Goal: Task Accomplishment & Management: Use online tool/utility

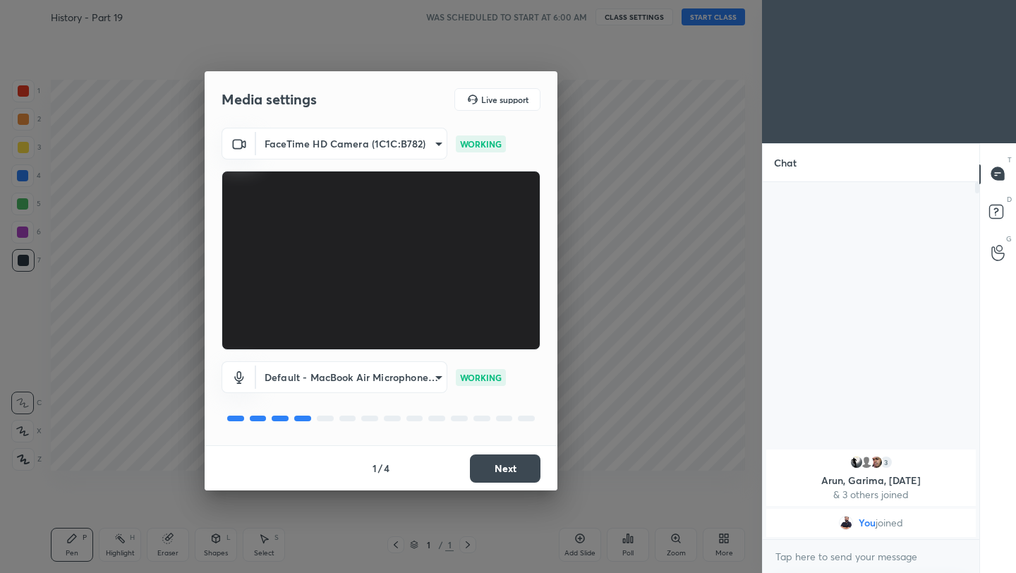
click at [521, 470] on button "Next" at bounding box center [505, 469] width 71 height 28
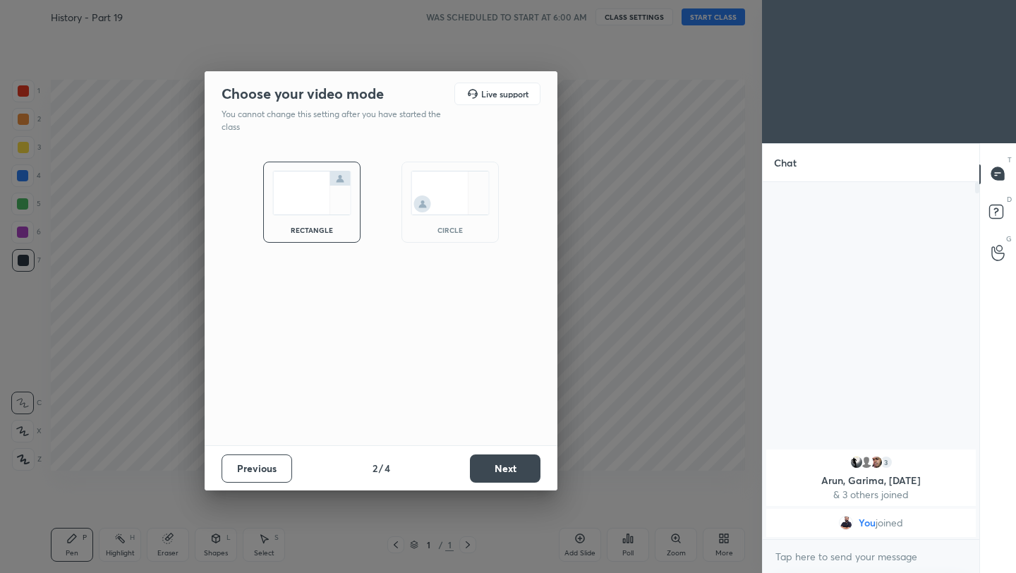
click at [521, 470] on button "Next" at bounding box center [505, 469] width 71 height 28
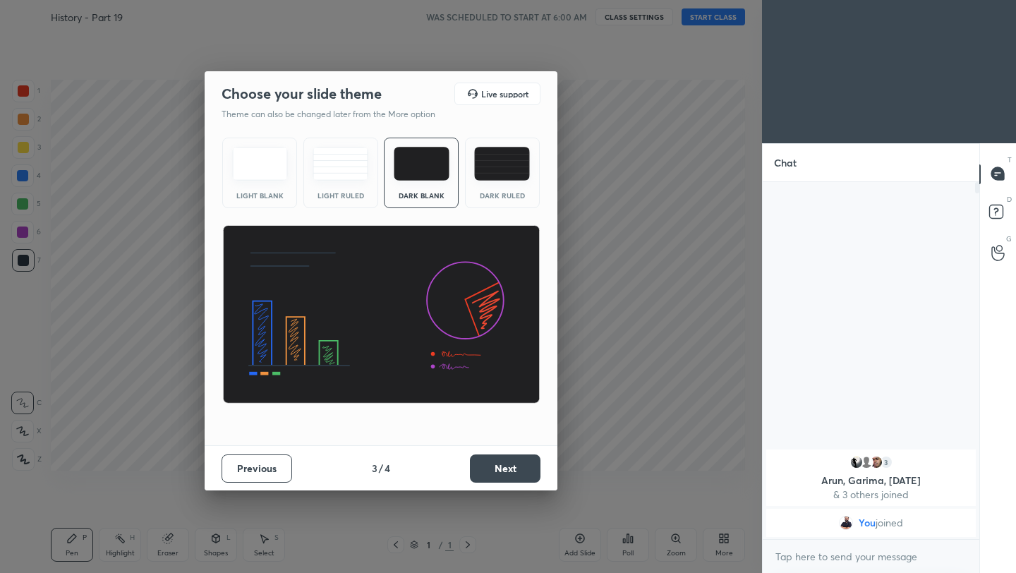
click at [521, 470] on button "Next" at bounding box center [505, 469] width 71 height 28
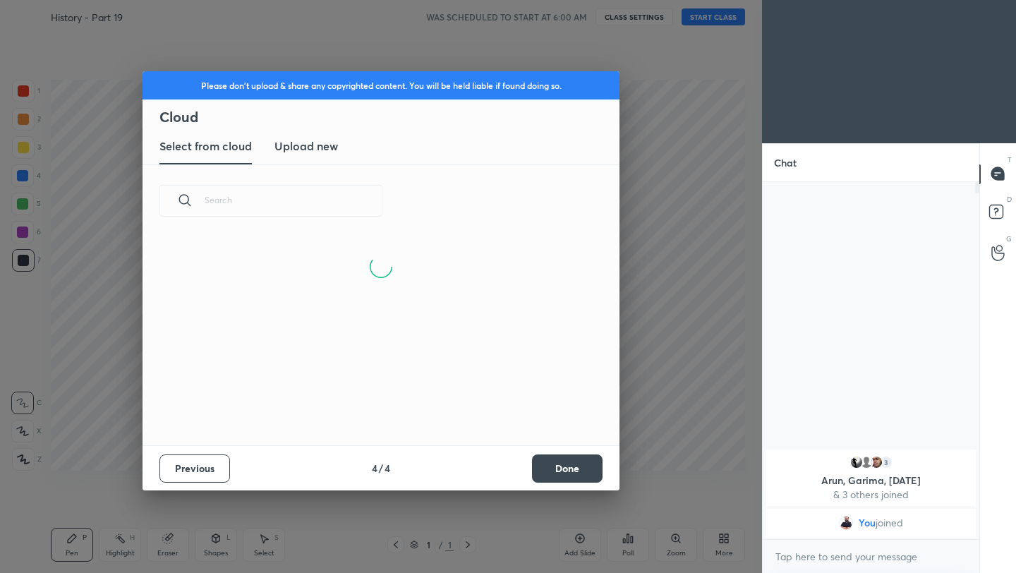
click at [579, 471] on button "Done" at bounding box center [567, 469] width 71 height 28
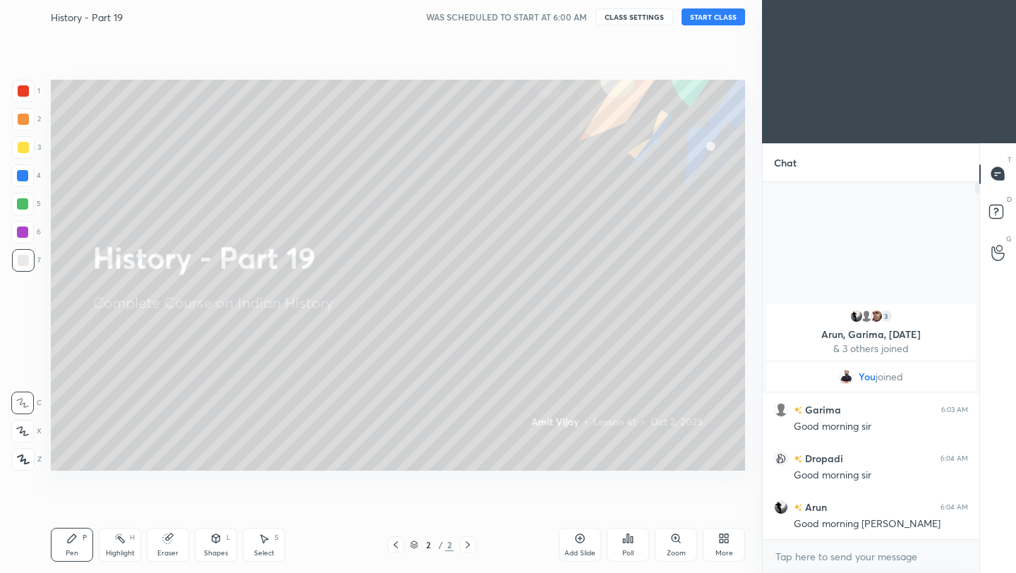
click at [639, 18] on button "CLASS SETTINGS" at bounding box center [635, 16] width 78 height 17
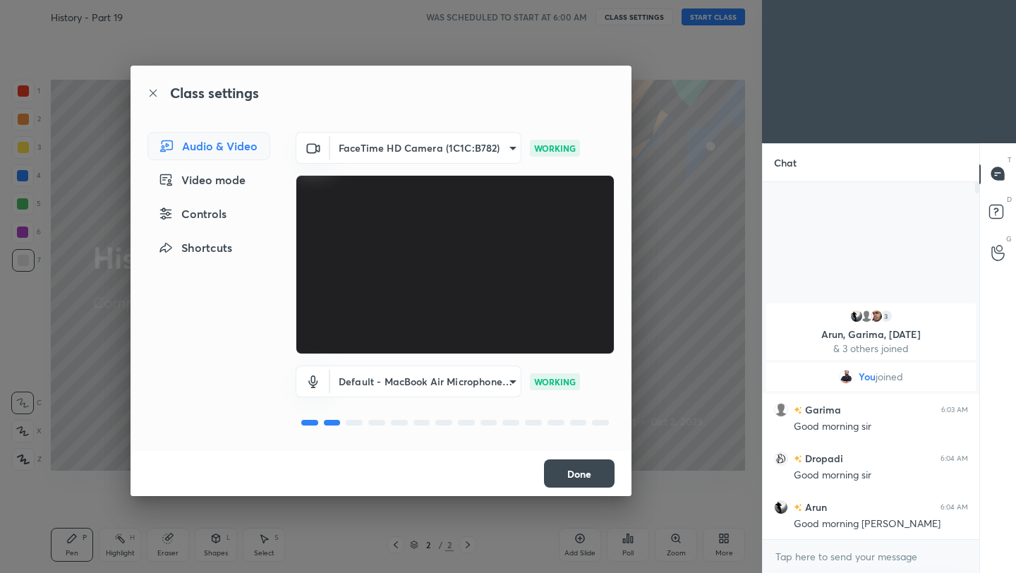
click at [498, 382] on body "1 2 3 4 5 6 7 C X Z C X Z E E Erase all H H History - Part 19 WAS SCHEDULED TO …" at bounding box center [508, 286] width 1016 height 573
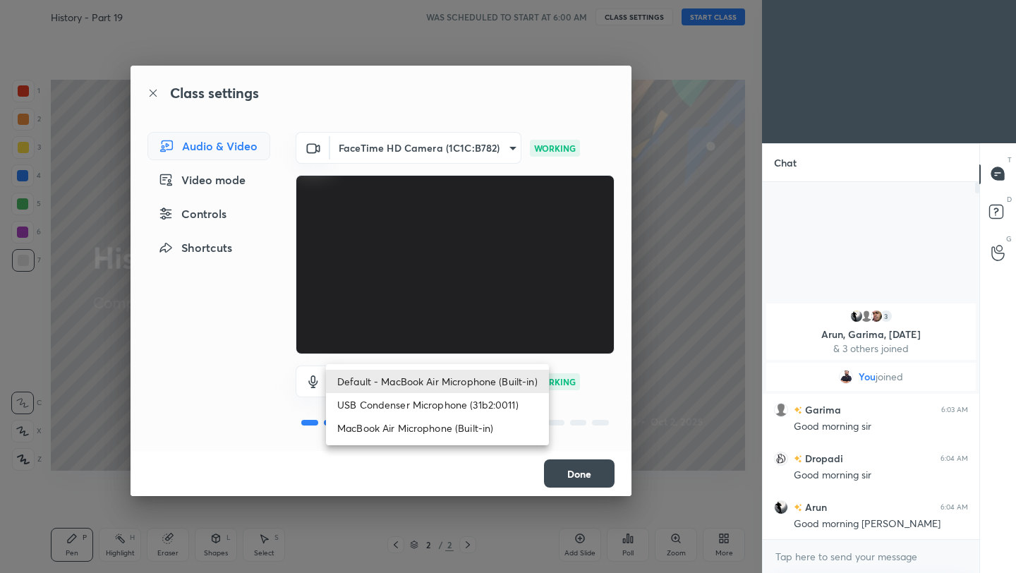
click at [464, 409] on li "USB Condenser Microphone (31b2:0011)" at bounding box center [437, 404] width 223 height 23
type input "63a2cf269547119887510d6f42f0d665c7931b1a7c1de21d184e792193710eca"
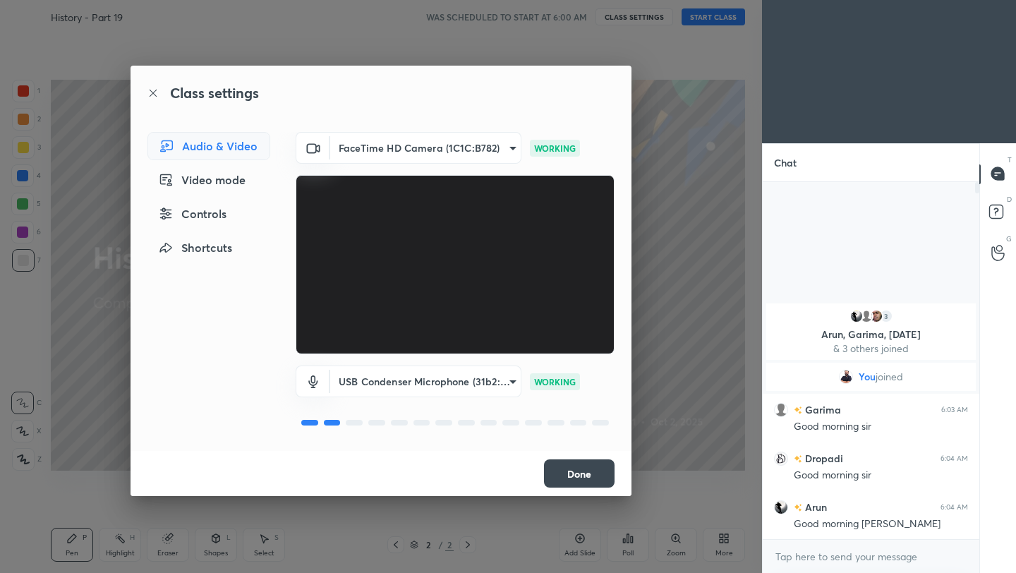
click at [576, 482] on button "Done" at bounding box center [579, 473] width 71 height 28
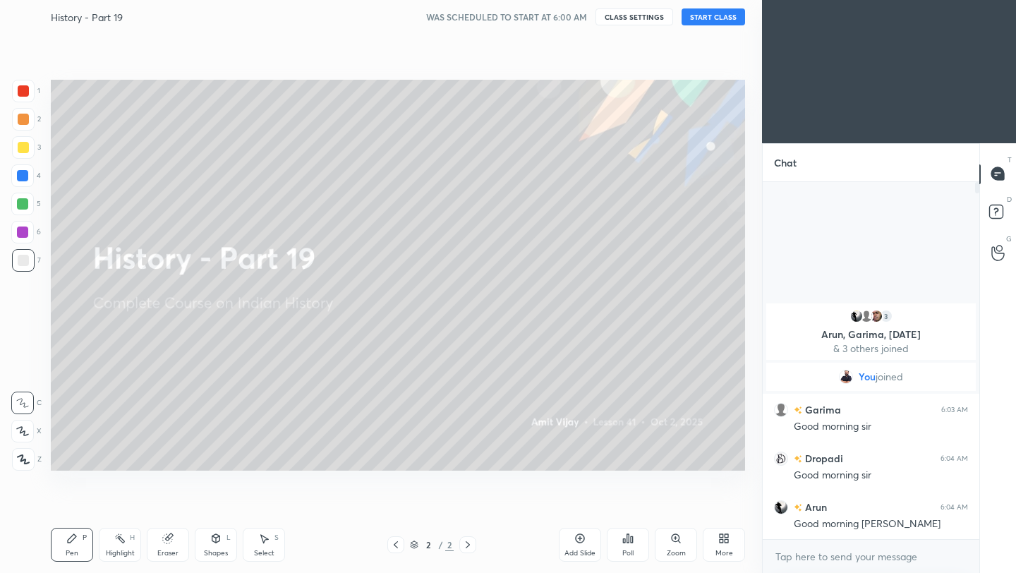
click at [722, 18] on button "START CLASS" at bounding box center [714, 16] width 64 height 17
click at [20, 121] on div at bounding box center [23, 119] width 11 height 11
click at [22, 466] on div at bounding box center [23, 459] width 23 height 23
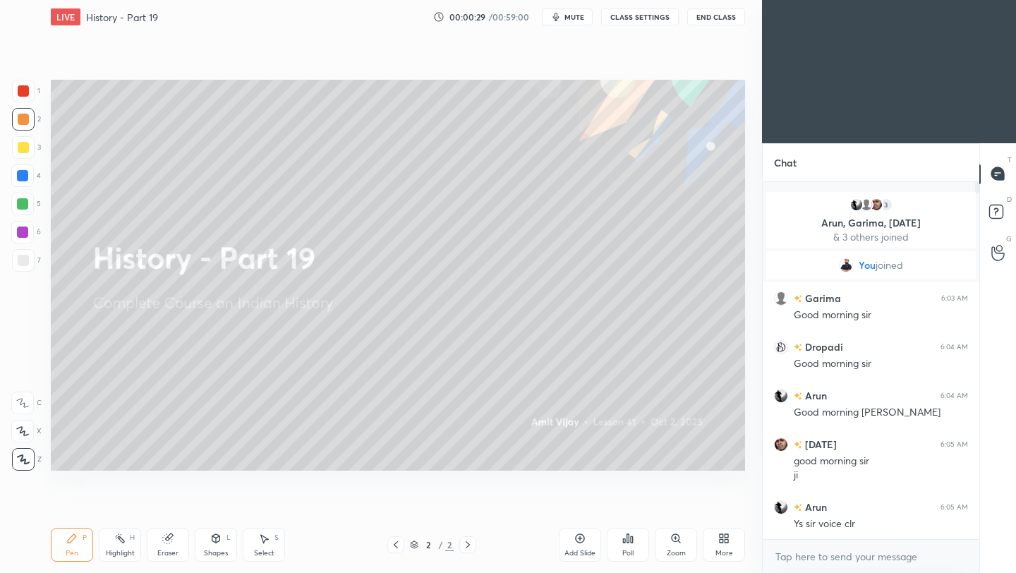
click at [578, 540] on icon at bounding box center [580, 538] width 11 height 11
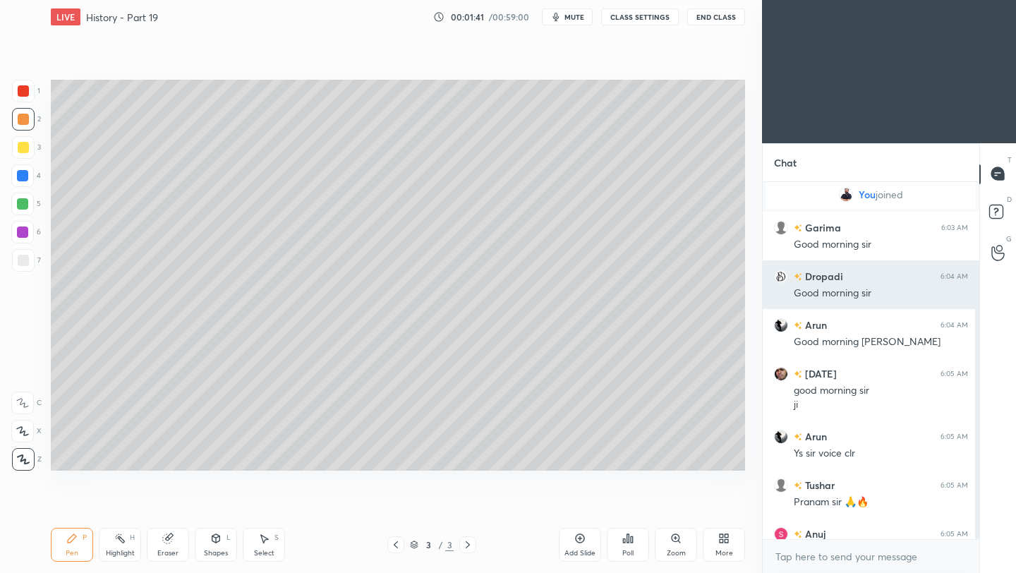
scroll to position [124, 0]
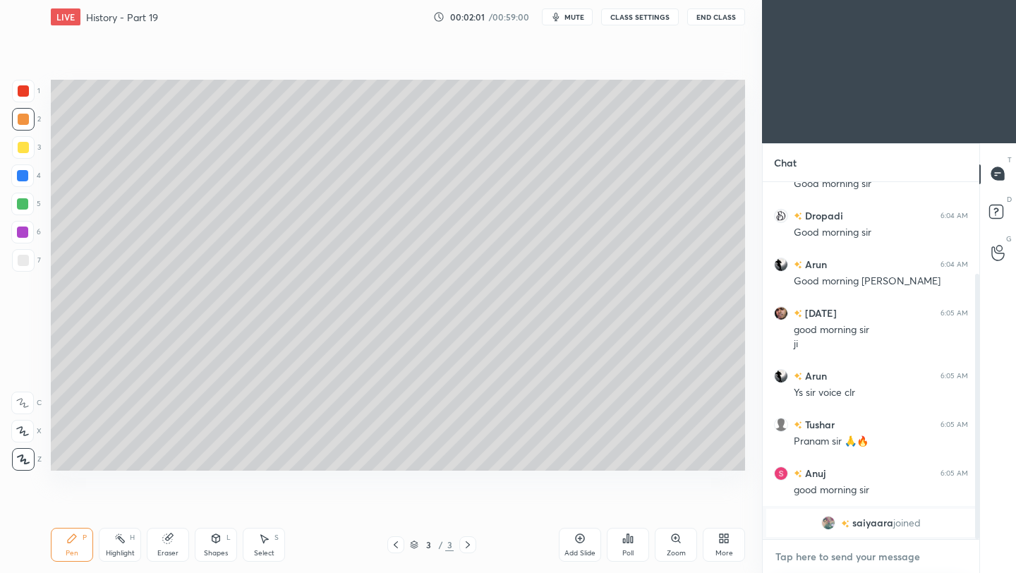
type textarea "x"
click at [809, 563] on textarea at bounding box center [871, 557] width 194 height 23
paste textarea "[URL][DOMAIN_NAME]"
type textarea "[URL][DOMAIN_NAME]"
type textarea "x"
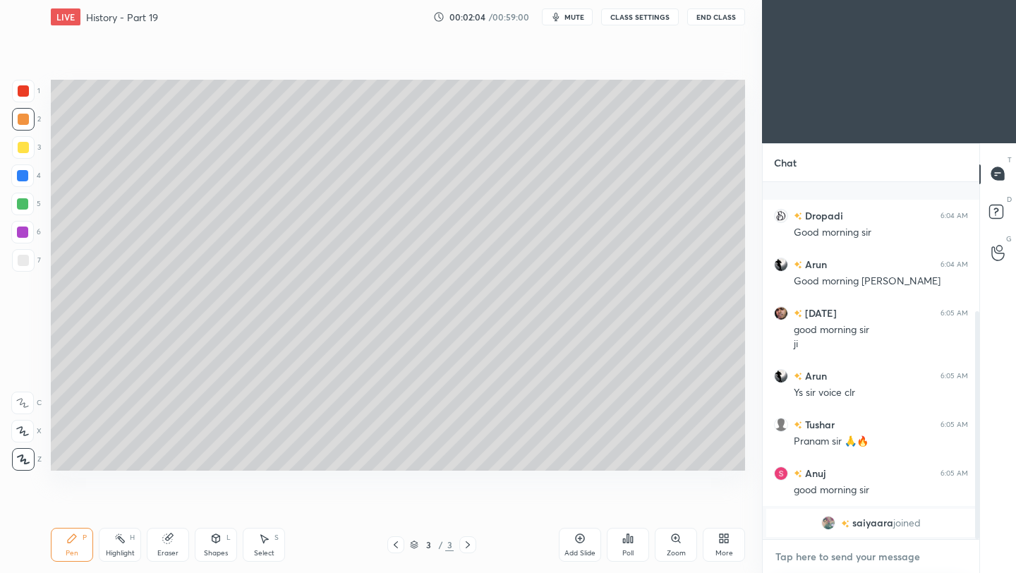
scroll to position [203, 0]
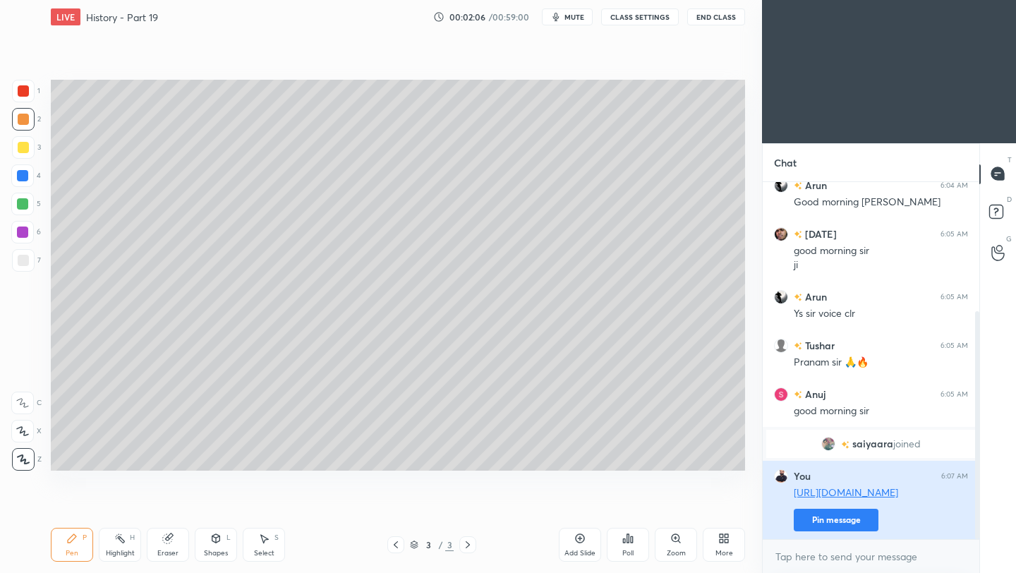
click at [861, 524] on button "Pin message" at bounding box center [836, 520] width 85 height 23
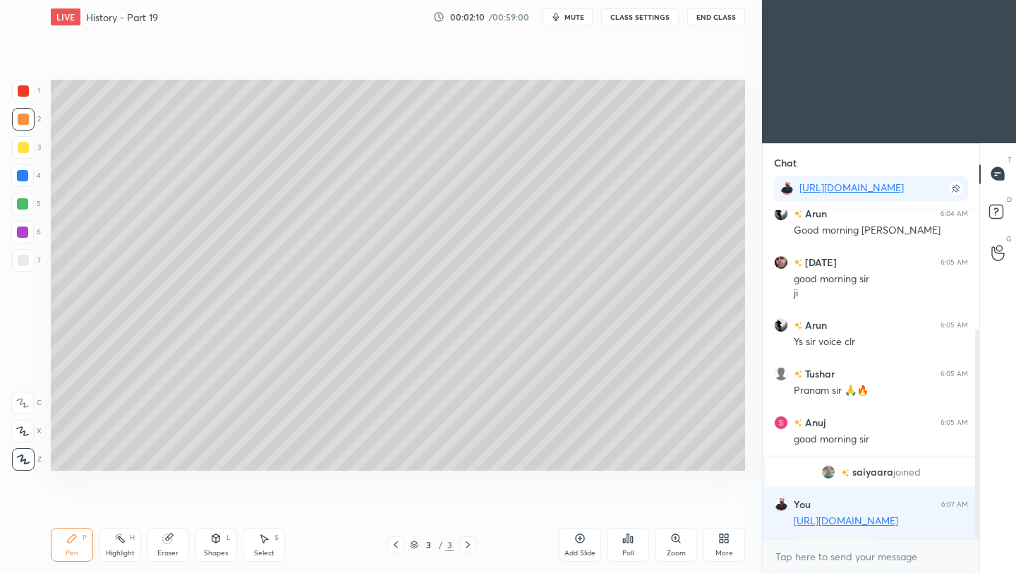
scroll to position [280, 0]
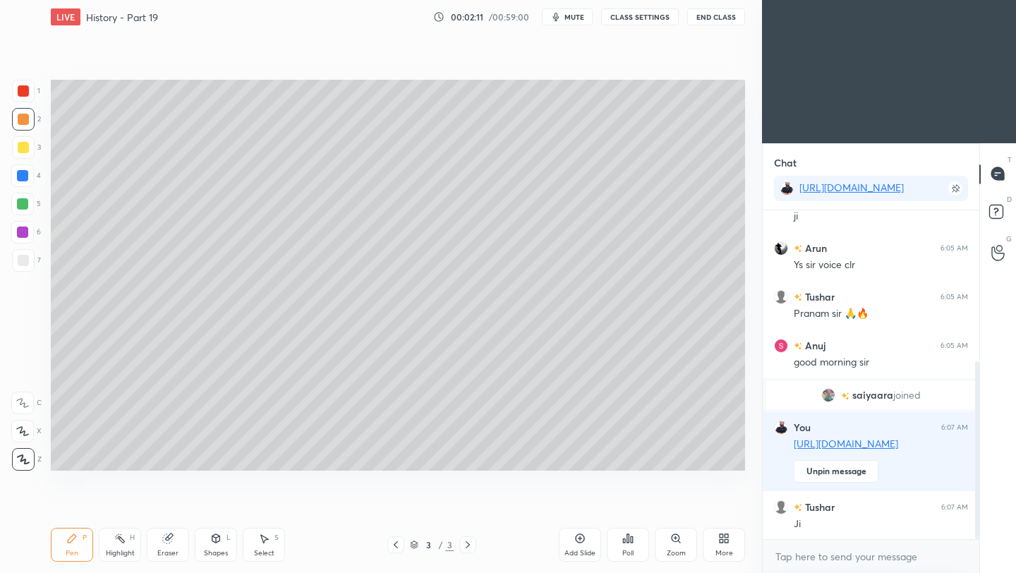
click at [24, 146] on div at bounding box center [23, 147] width 11 height 11
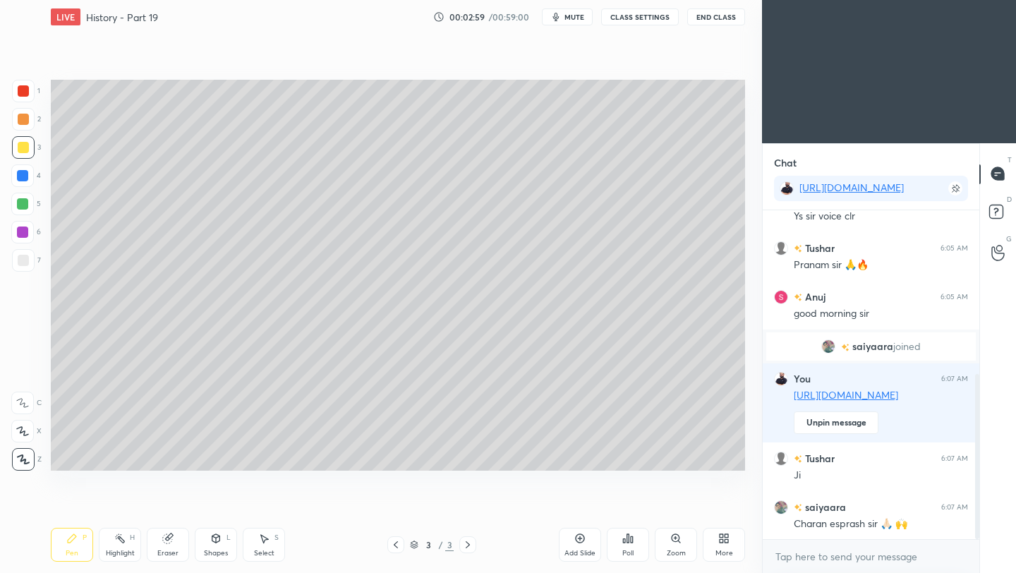
click at [30, 259] on div at bounding box center [23, 260] width 23 height 23
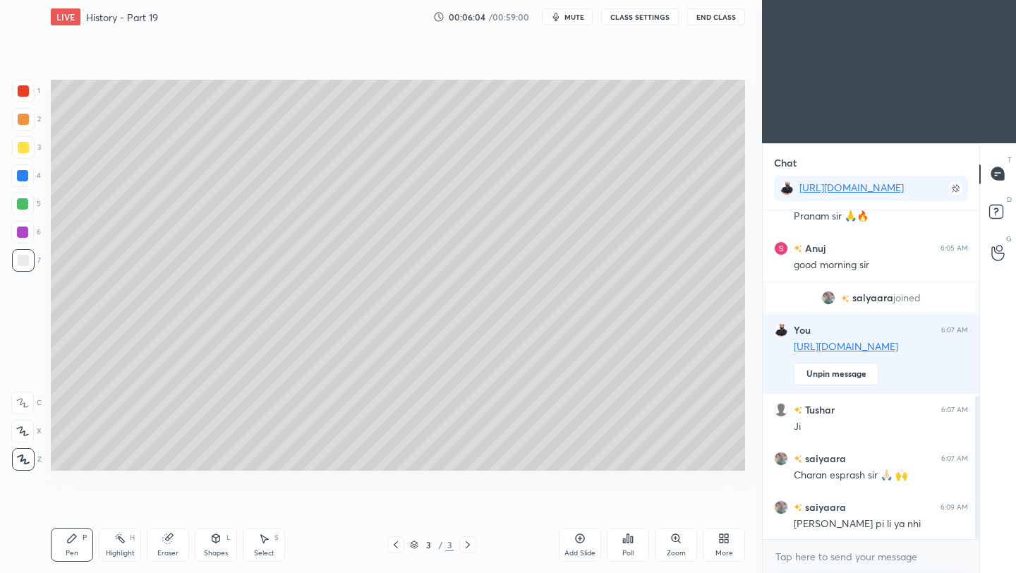
scroll to position [426, 0]
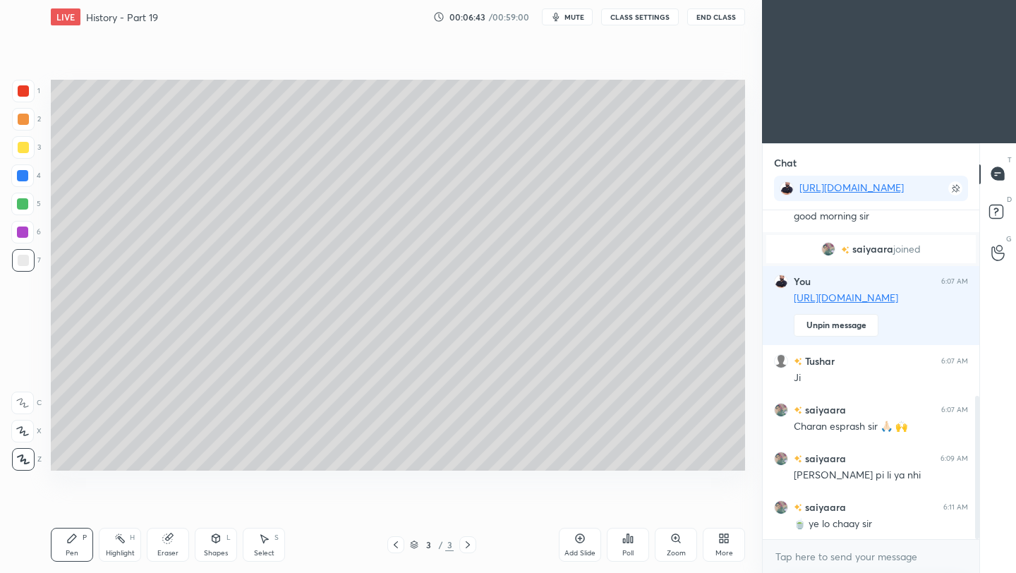
click at [578, 541] on icon at bounding box center [580, 538] width 11 height 11
click at [18, 150] on div at bounding box center [23, 147] width 11 height 11
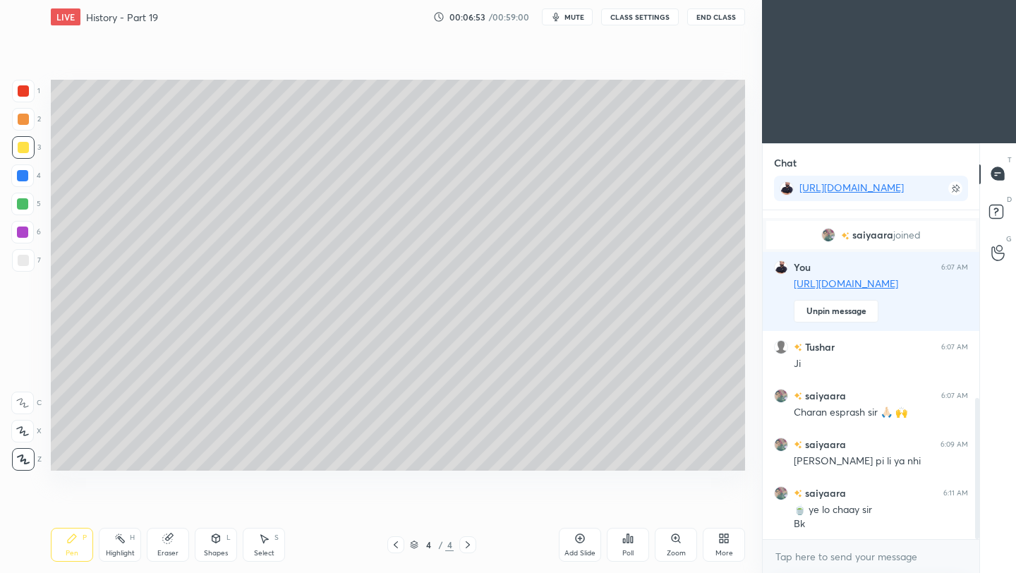
click at [22, 263] on div at bounding box center [23, 260] width 11 height 11
click at [396, 547] on icon at bounding box center [396, 544] width 4 height 7
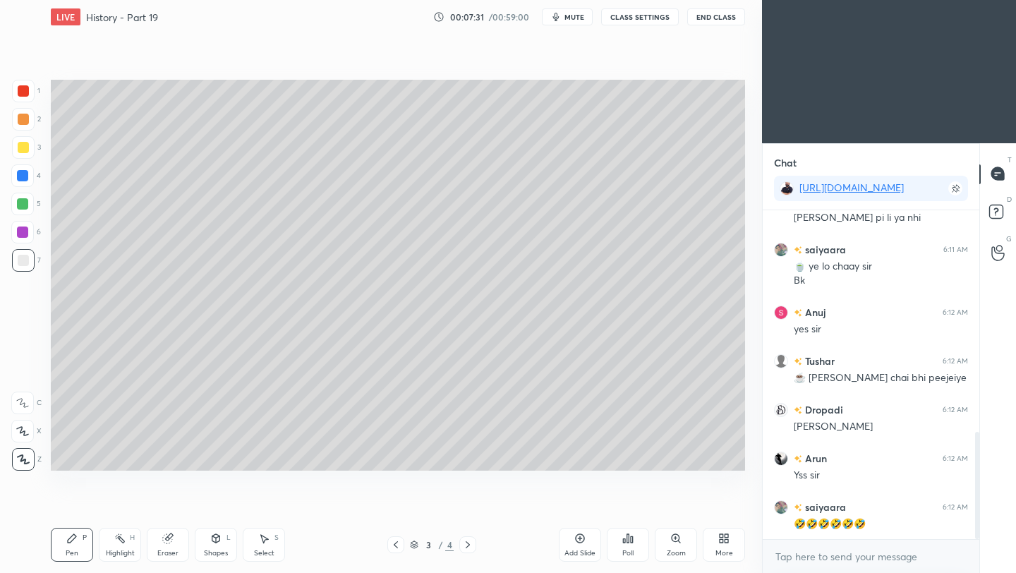
scroll to position [698, 0]
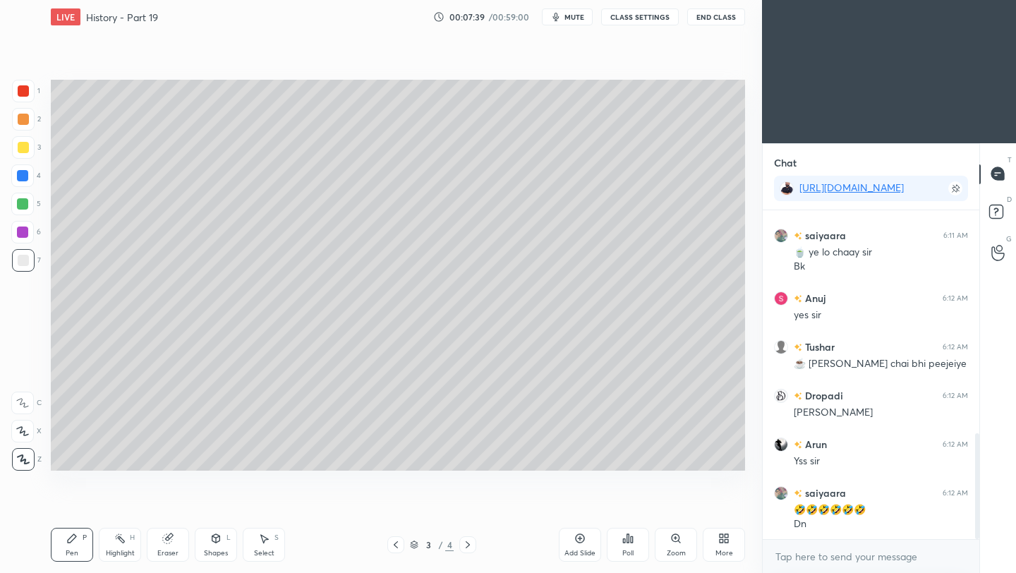
click at [470, 547] on icon at bounding box center [467, 544] width 11 height 11
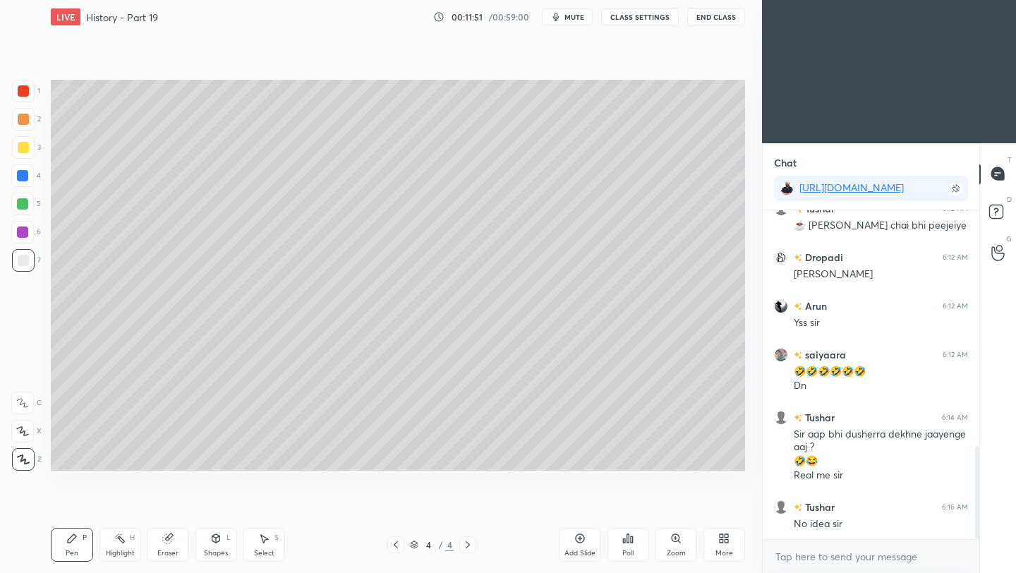
scroll to position [851, 0]
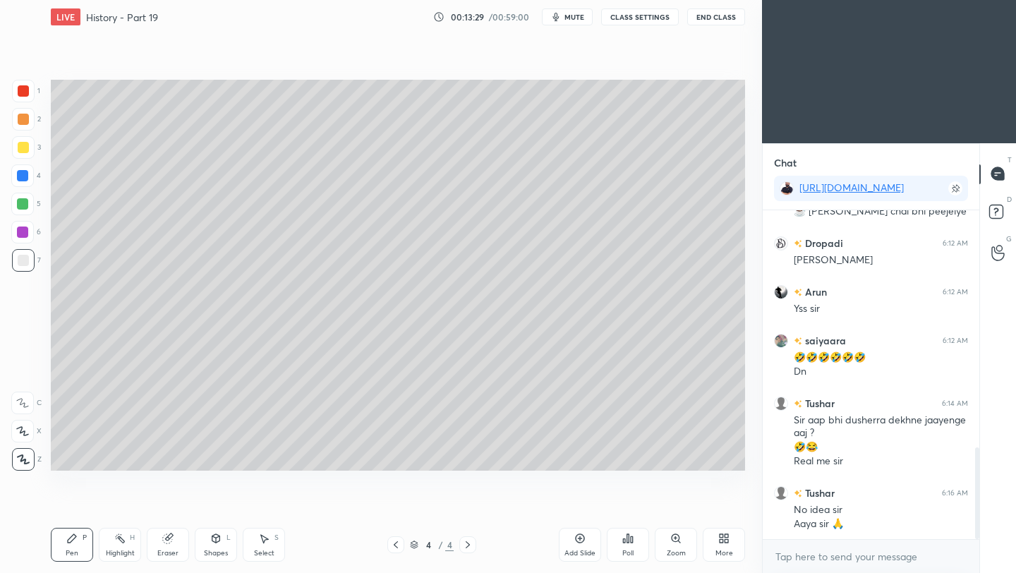
click at [579, 542] on icon at bounding box center [580, 538] width 9 height 9
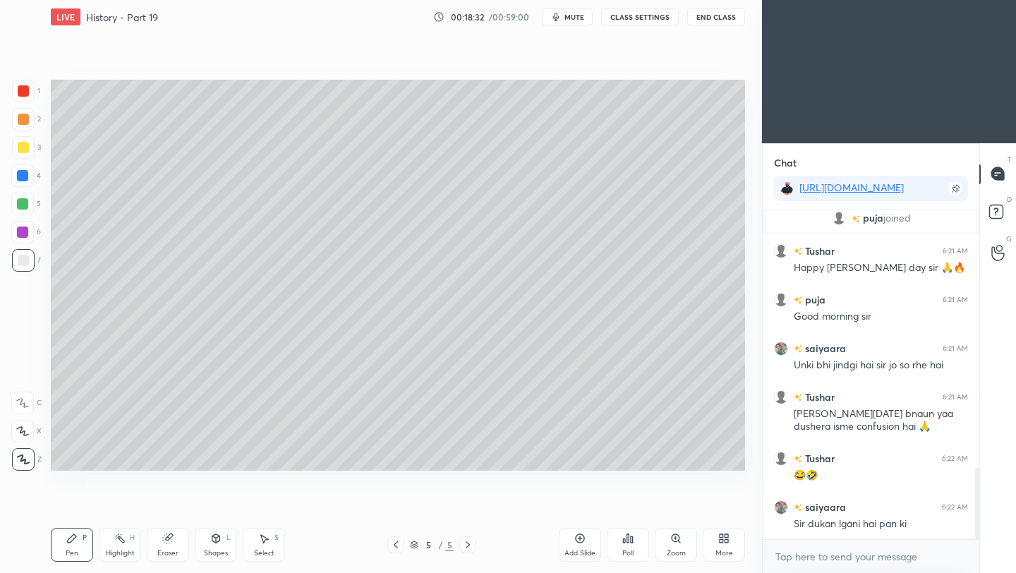
scroll to position [1245, 0]
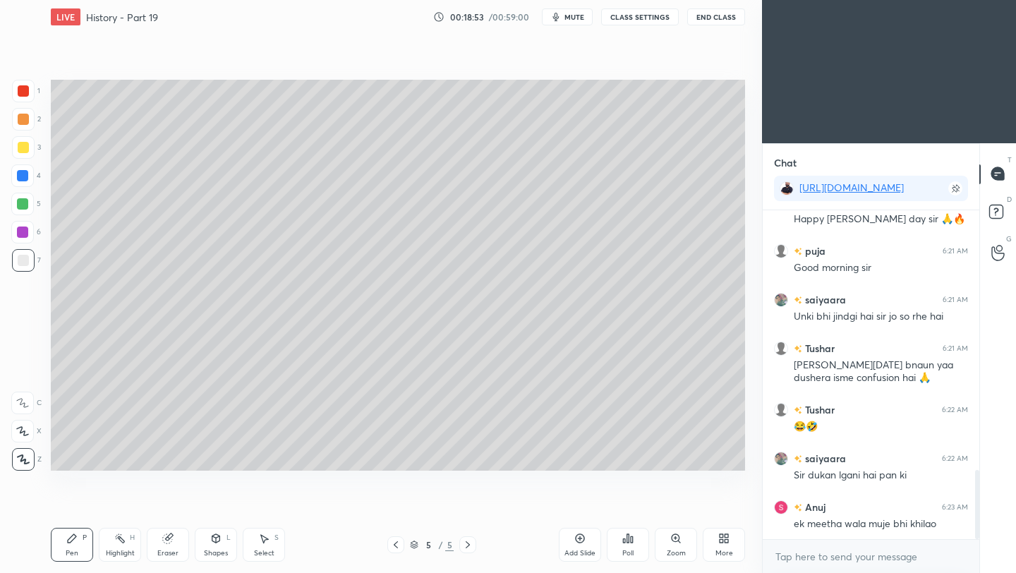
click at [578, 544] on div "Add Slide" at bounding box center [580, 545] width 42 height 34
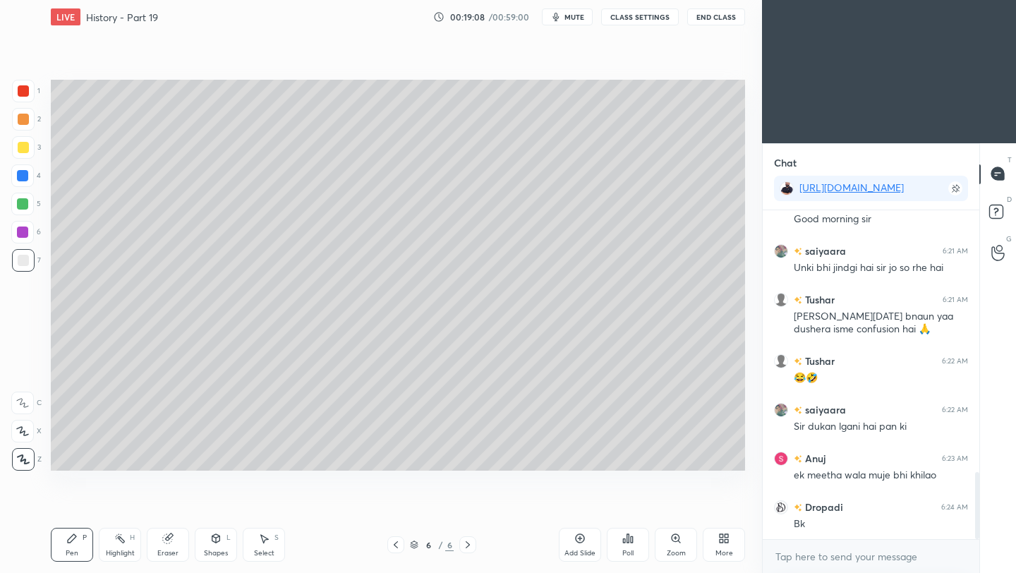
click at [397, 544] on icon at bounding box center [395, 544] width 11 height 11
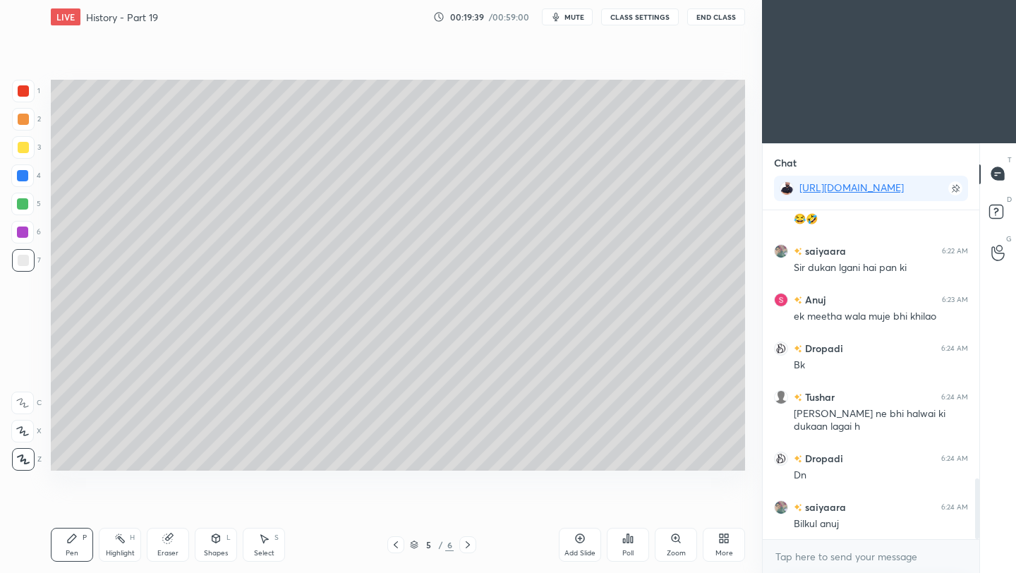
scroll to position [1467, 0]
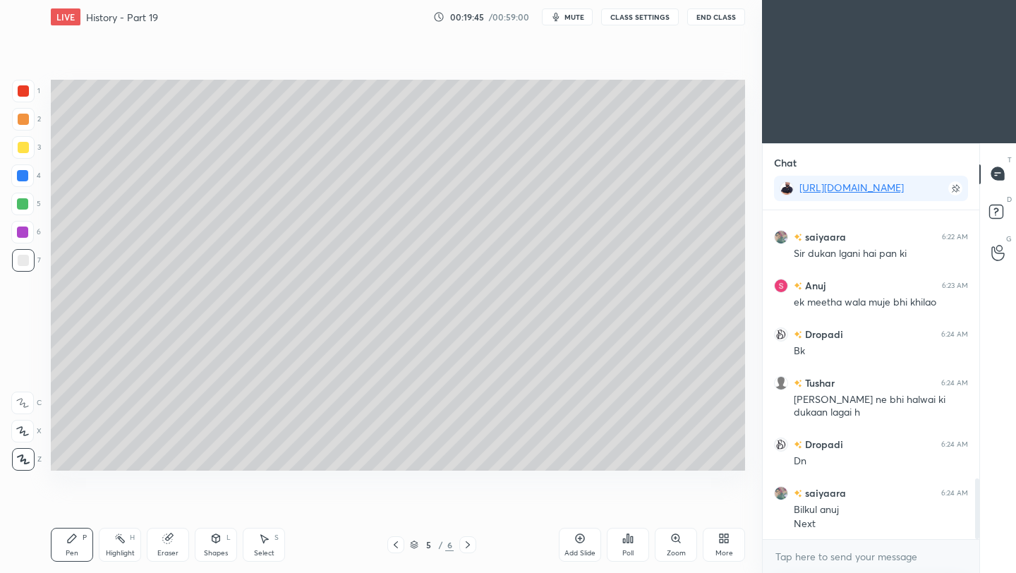
click at [467, 545] on icon at bounding box center [467, 544] width 11 height 11
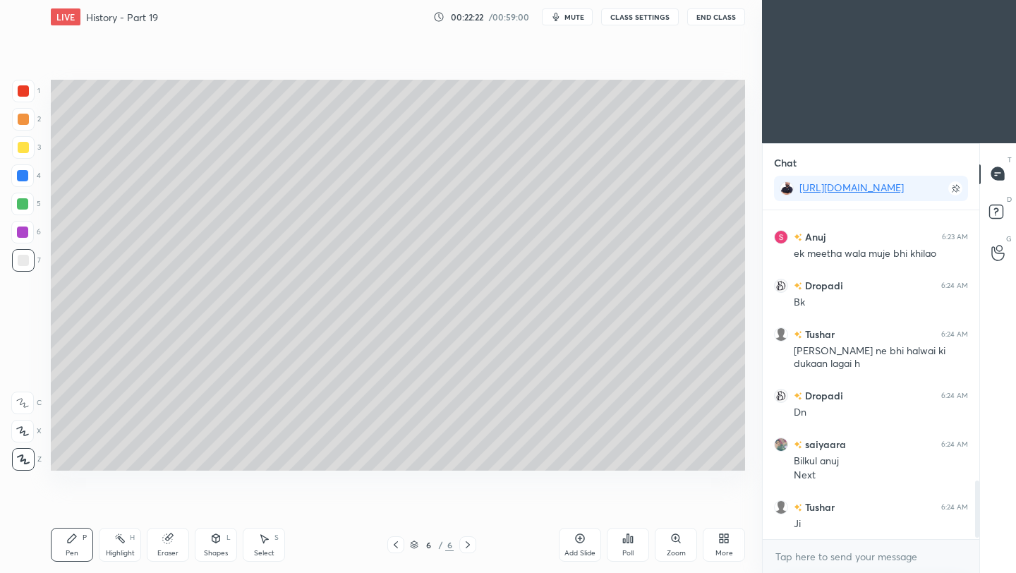
scroll to position [1564, 0]
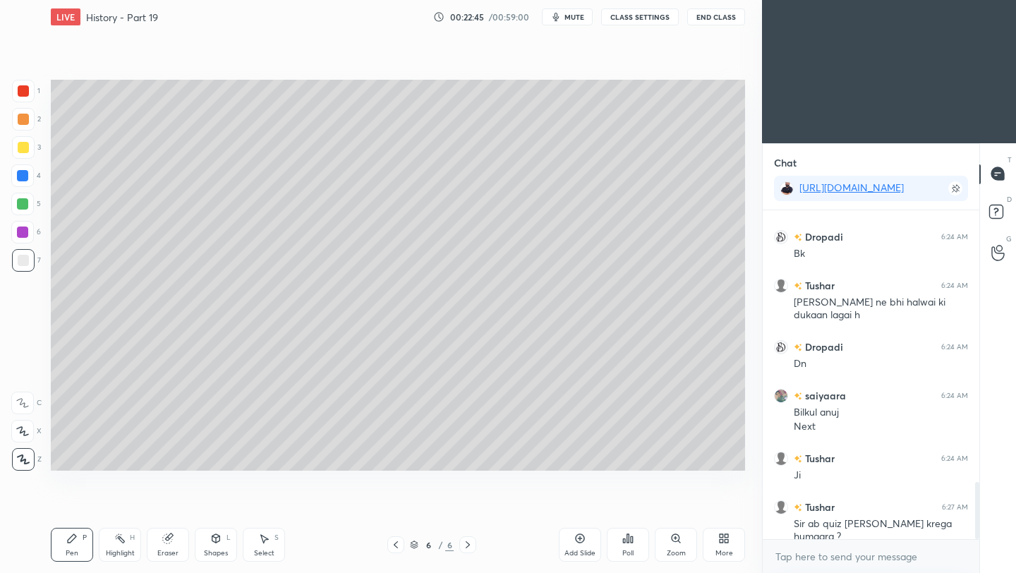
click at [579, 545] on div "Add Slide" at bounding box center [580, 545] width 42 height 34
click at [24, 148] on div at bounding box center [23, 147] width 11 height 11
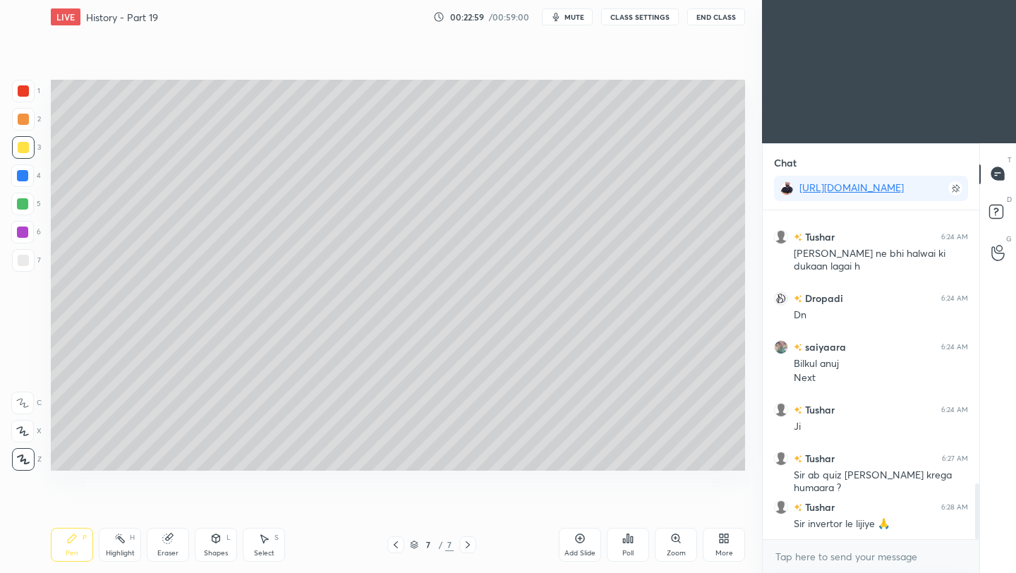
scroll to position [1661, 0]
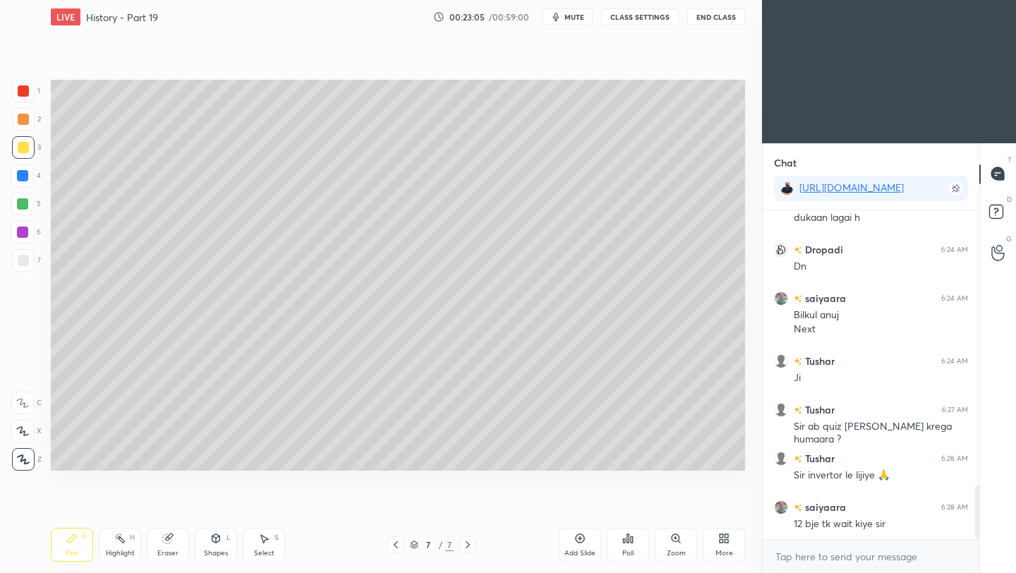
drag, startPoint x: 173, startPoint y: 551, endPoint x: 181, endPoint y: 537, distance: 15.9
click at [174, 551] on div "Eraser" at bounding box center [167, 553] width 21 height 7
click at [68, 552] on div "Pen" at bounding box center [72, 553] width 13 height 7
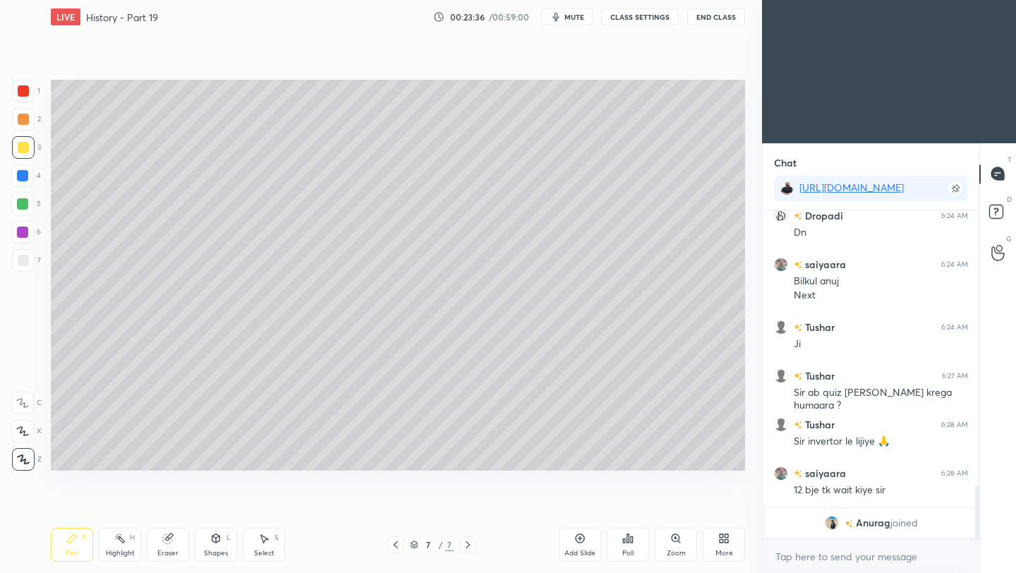
scroll to position [1417, 0]
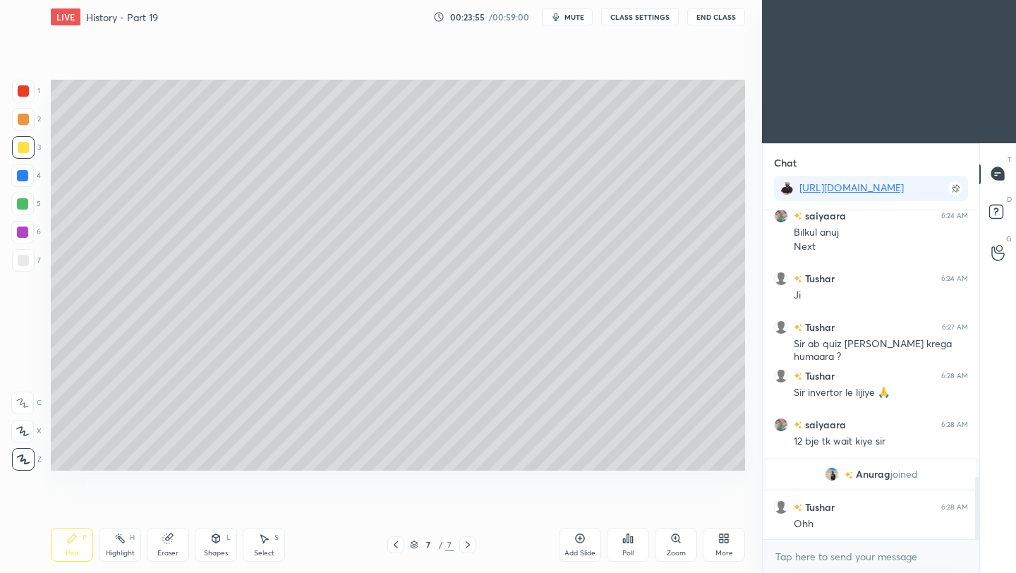
click at [23, 263] on div at bounding box center [23, 260] width 11 height 11
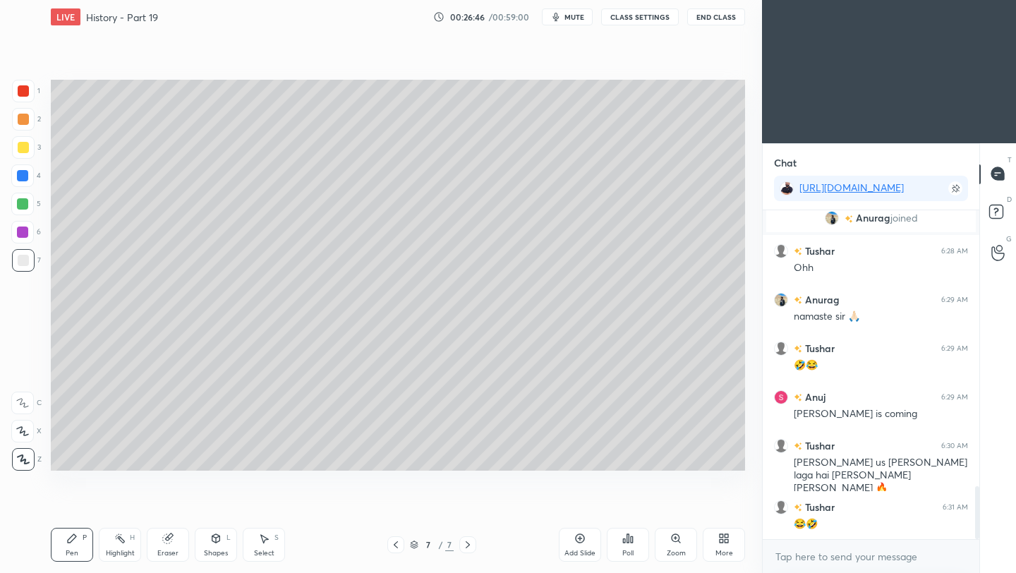
scroll to position [1722, 0]
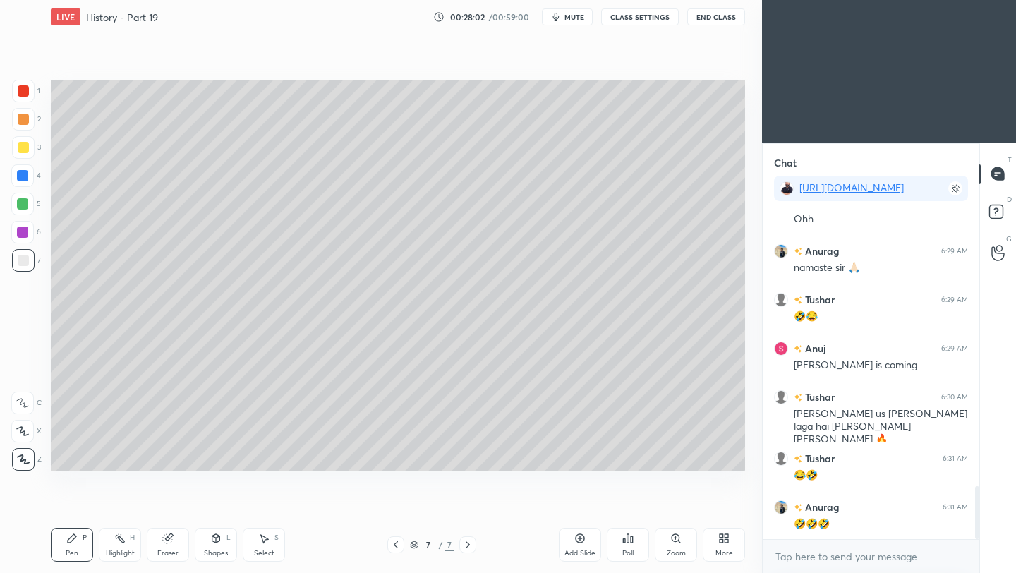
click at [726, 18] on button "End Class" at bounding box center [716, 16] width 58 height 17
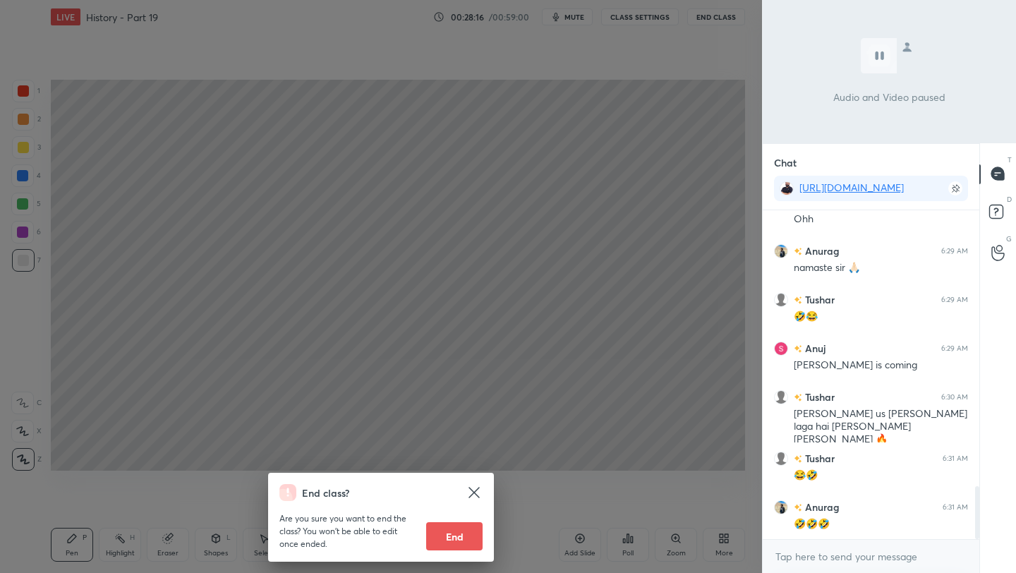
click at [665, 200] on div "End class? Are you sure you want to end the class? You won’t be able to edit on…" at bounding box center [381, 286] width 762 height 573
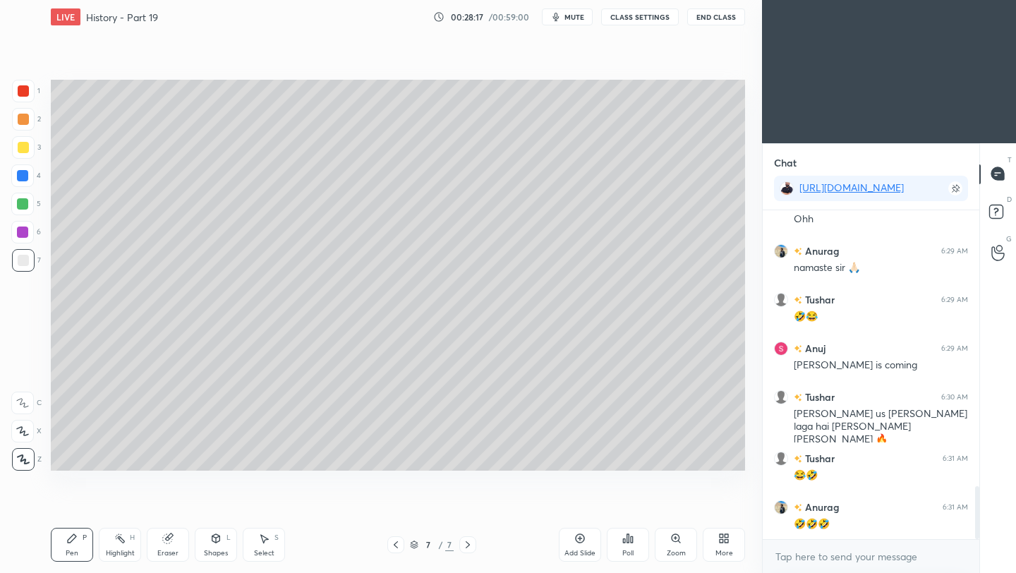
click at [582, 545] on div "Add Slide" at bounding box center [580, 545] width 42 height 34
click at [26, 145] on div at bounding box center [23, 147] width 11 height 11
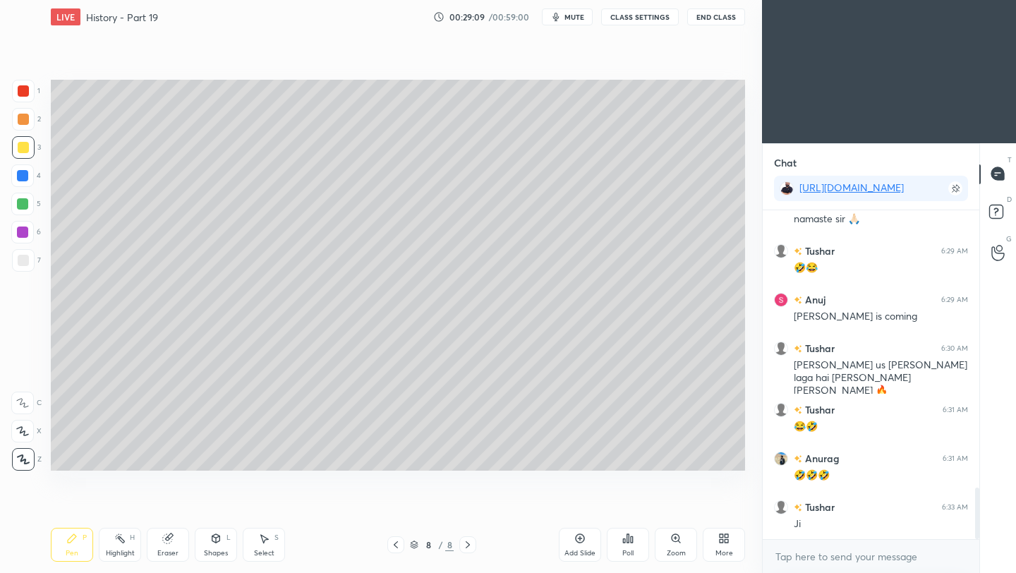
click at [18, 266] on div at bounding box center [23, 260] width 23 height 23
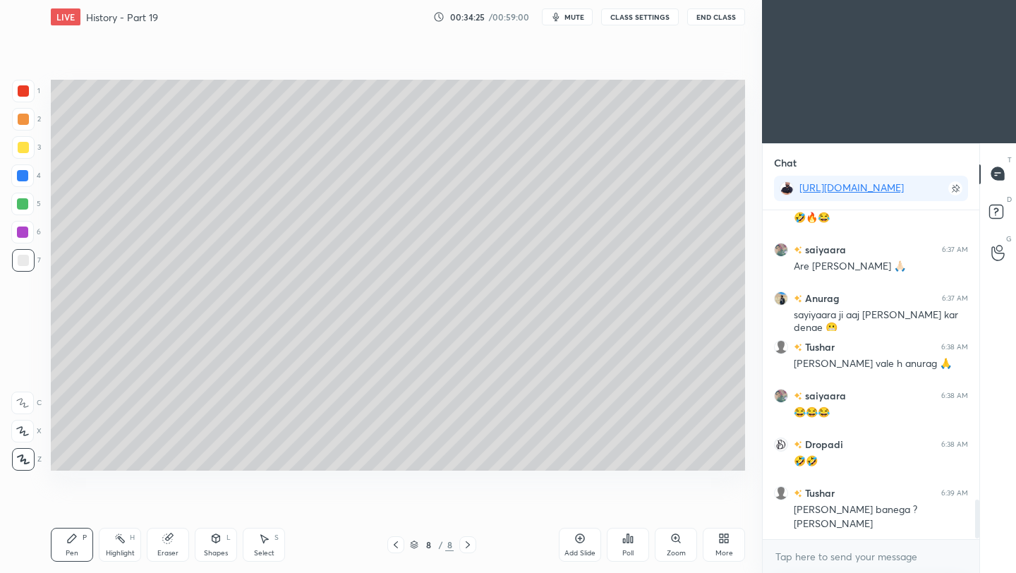
scroll to position [2458, 0]
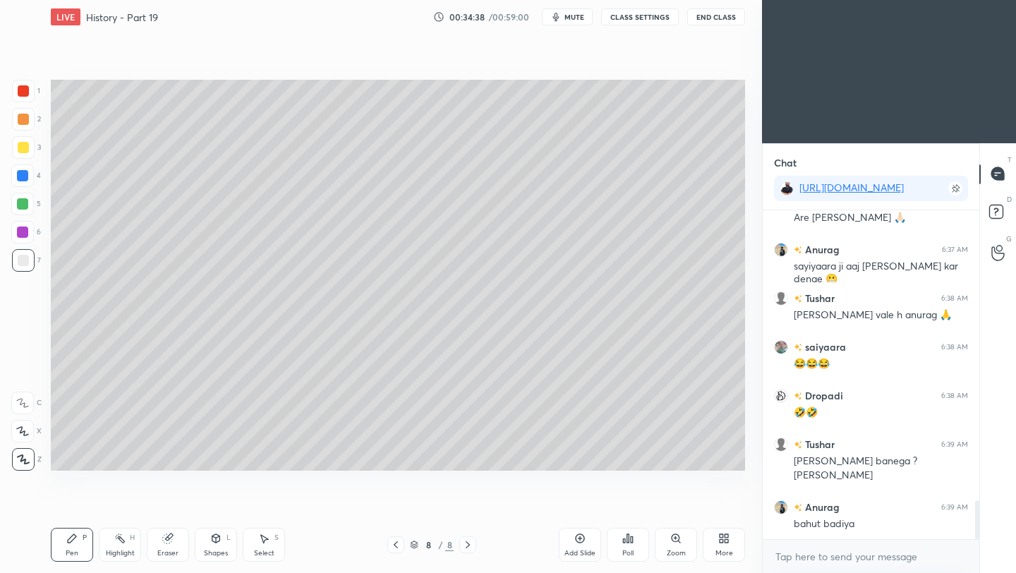
click at [579, 544] on div "Add Slide" at bounding box center [580, 545] width 42 height 34
click at [23, 153] on div at bounding box center [23, 147] width 23 height 23
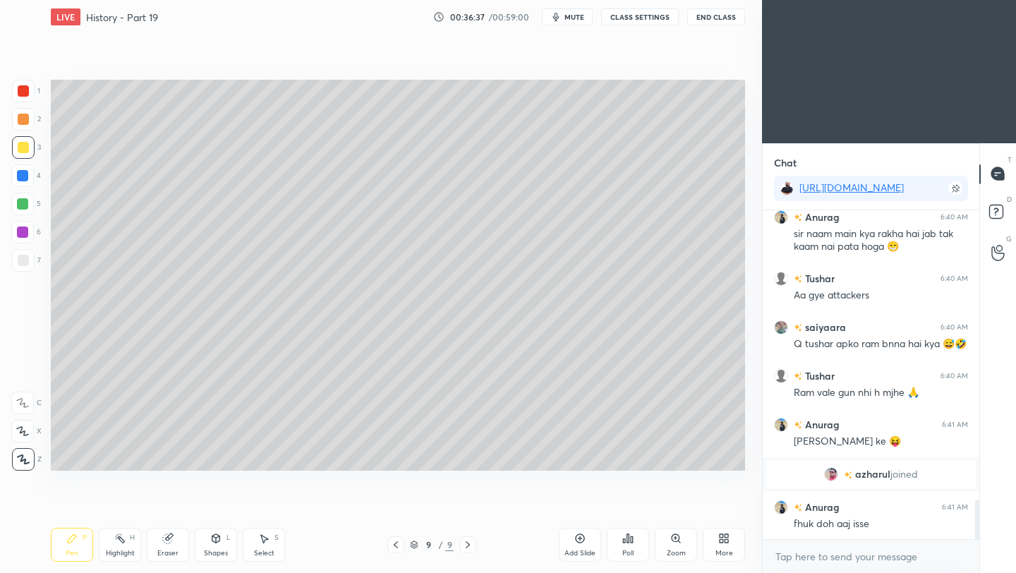
scroll to position [2496, 0]
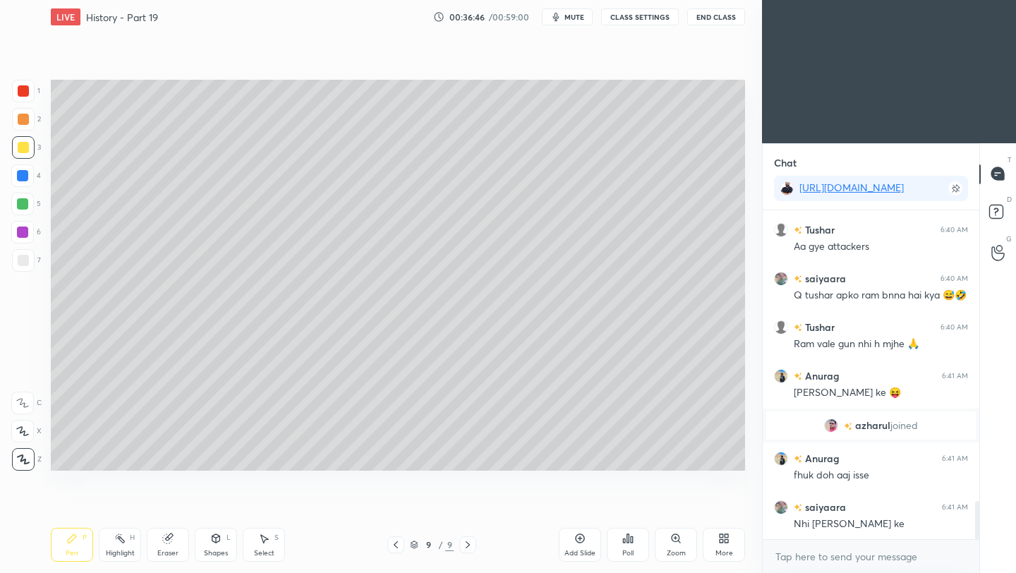
click at [25, 263] on div at bounding box center [23, 260] width 11 height 11
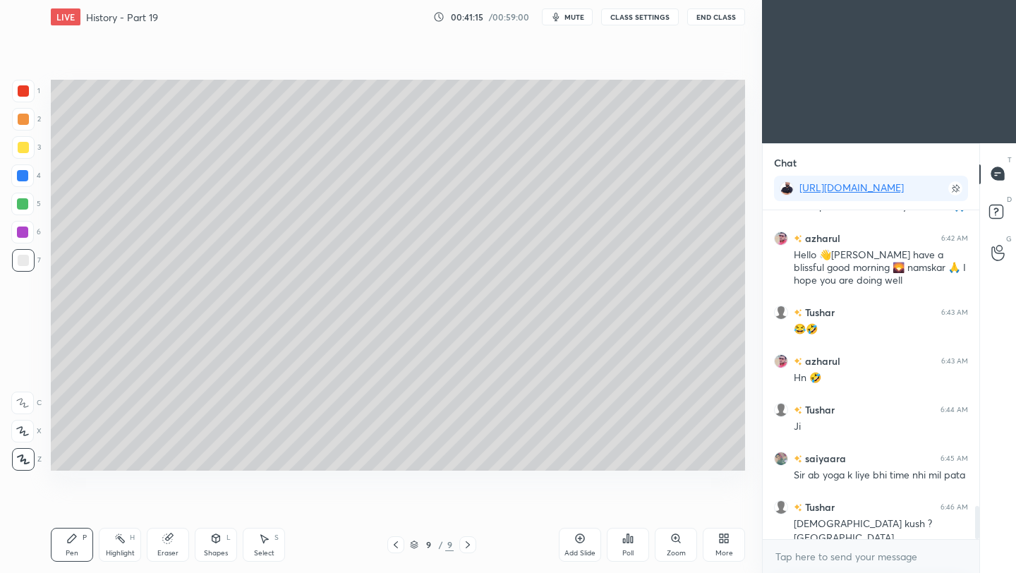
scroll to position [2974, 0]
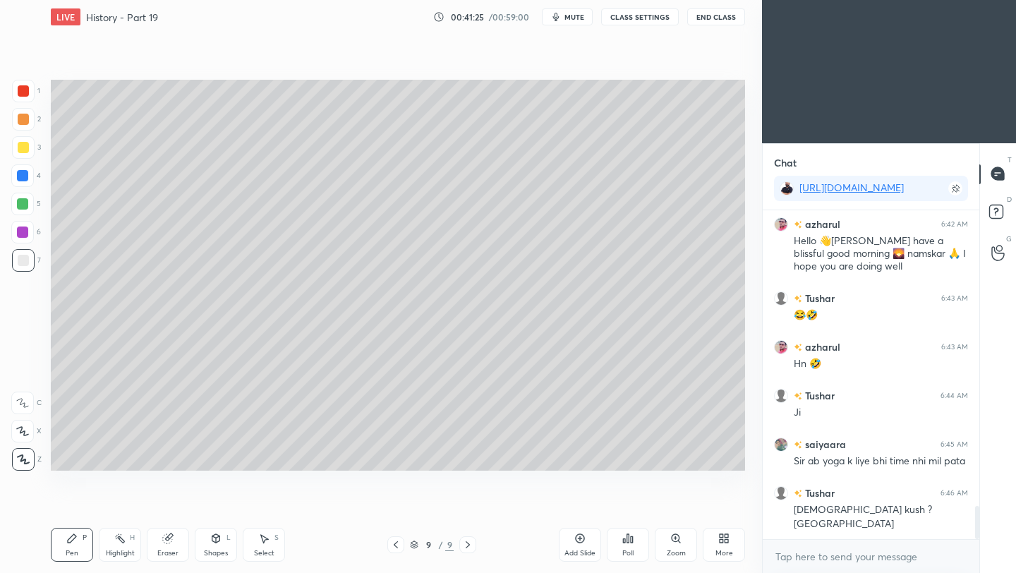
click at [581, 543] on icon at bounding box center [580, 538] width 11 height 11
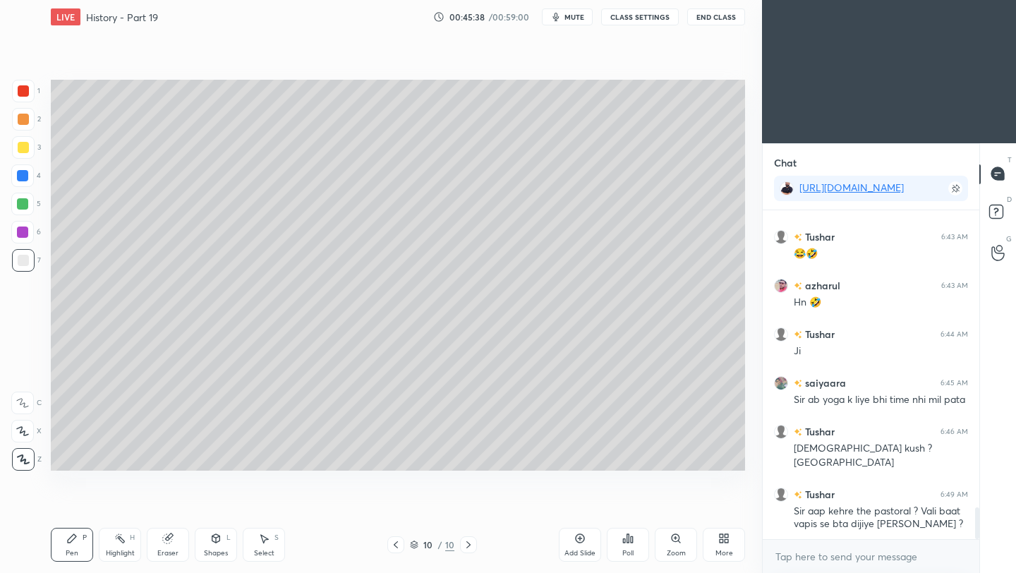
scroll to position [3084, 0]
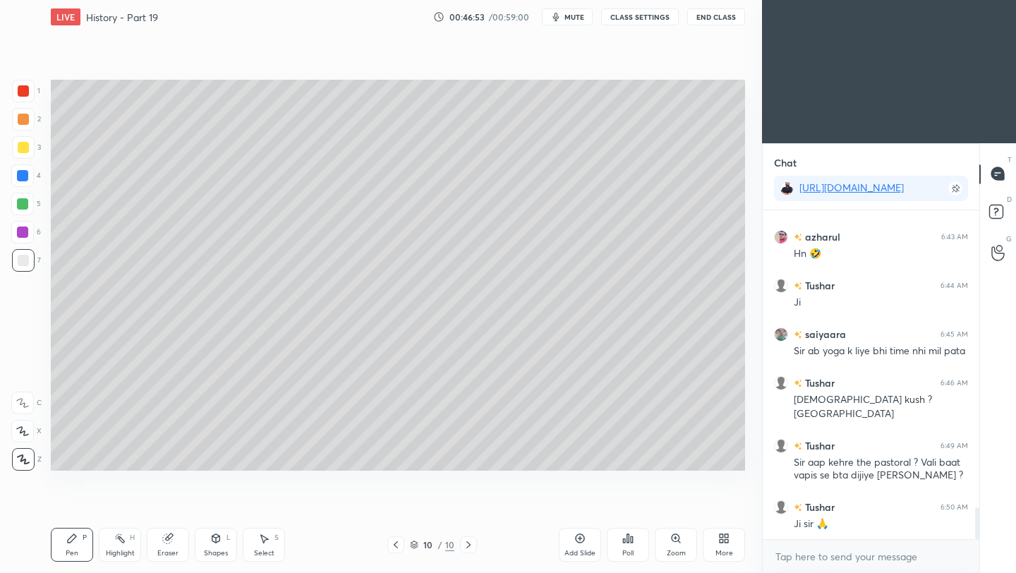
click at [579, 543] on icon at bounding box center [580, 538] width 9 height 9
click at [26, 149] on div at bounding box center [23, 147] width 11 height 11
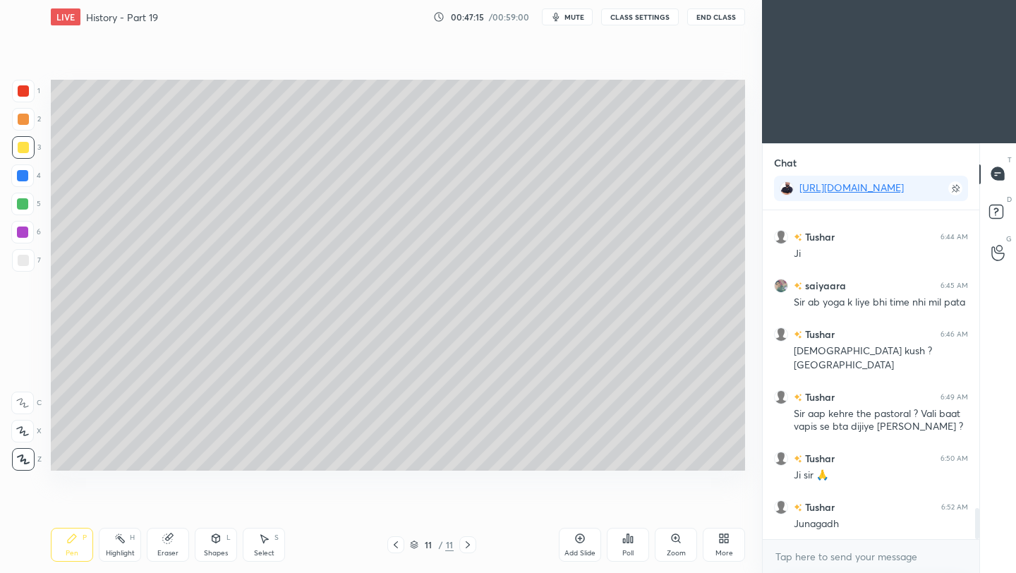
scroll to position [3182, 0]
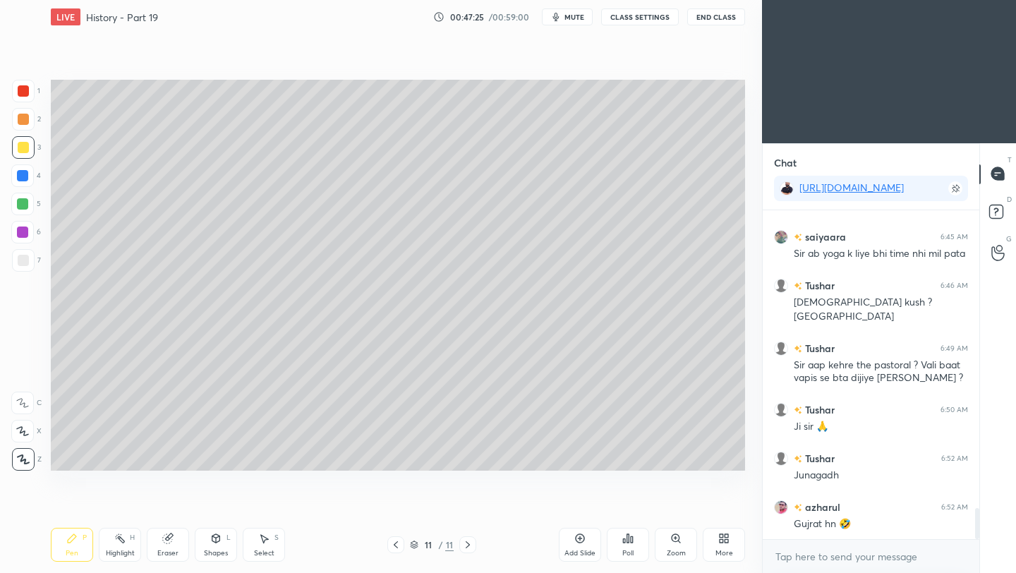
click at [23, 262] on div at bounding box center [23, 260] width 11 height 11
click at [172, 554] on div "Eraser" at bounding box center [167, 553] width 21 height 7
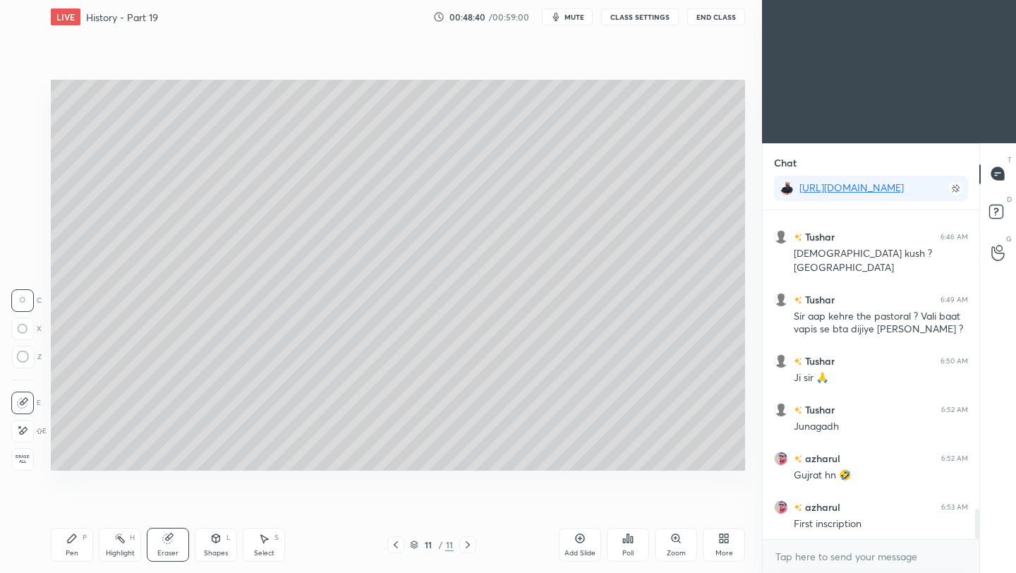
click at [73, 551] on div "Pen" at bounding box center [72, 553] width 13 height 7
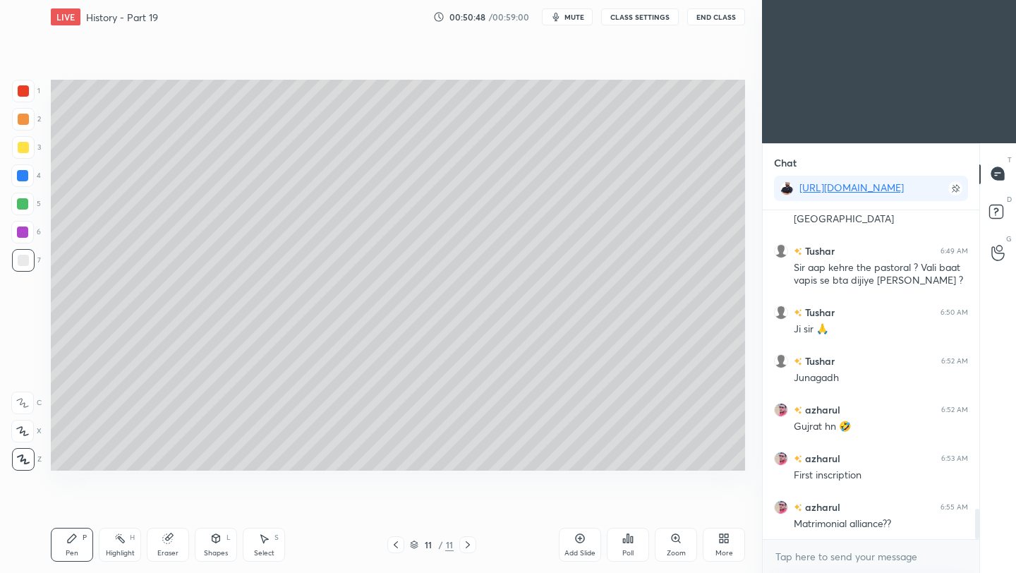
click at [742, 472] on div "Setting up your live class Poll for secs No correct answer Start poll" at bounding box center [398, 275] width 706 height 483
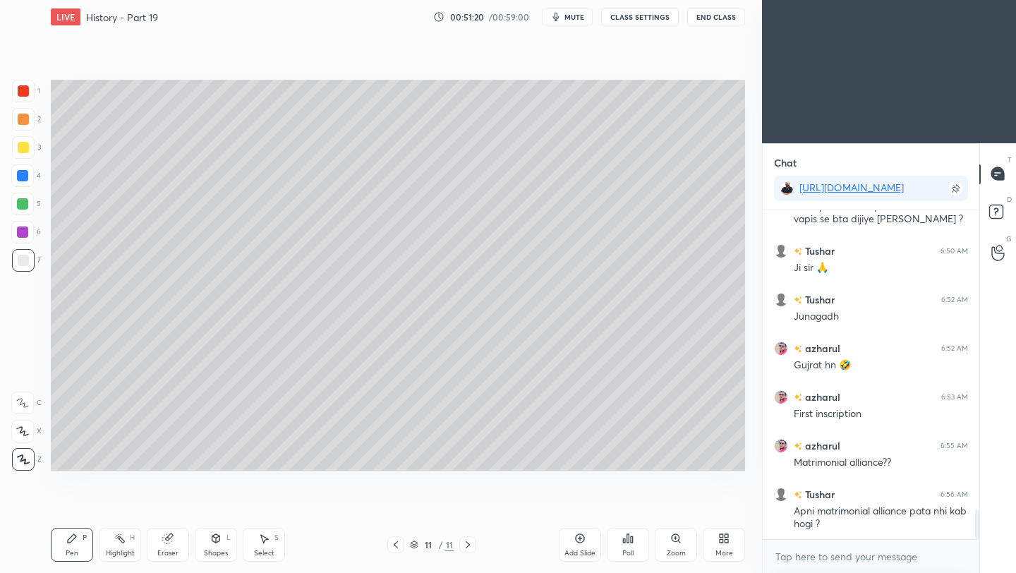
click at [584, 542] on icon at bounding box center [580, 538] width 11 height 11
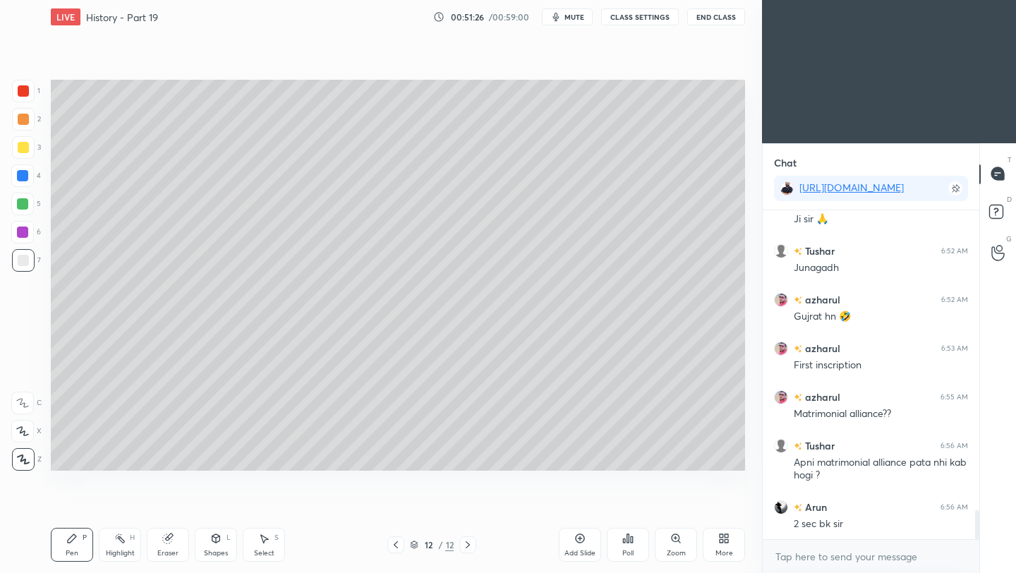
click at [399, 546] on icon at bounding box center [395, 544] width 11 height 11
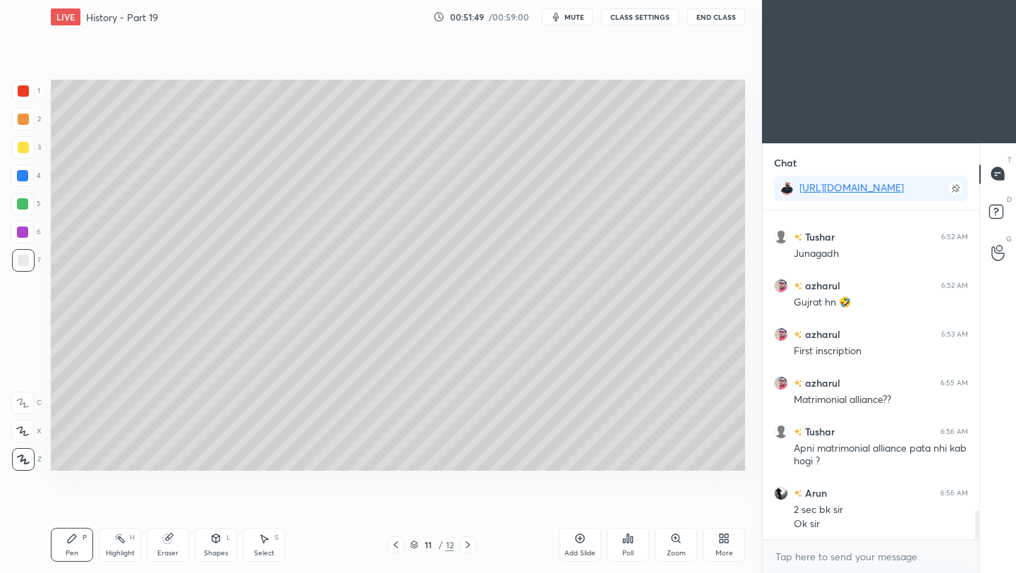
click at [471, 545] on icon at bounding box center [467, 544] width 11 height 11
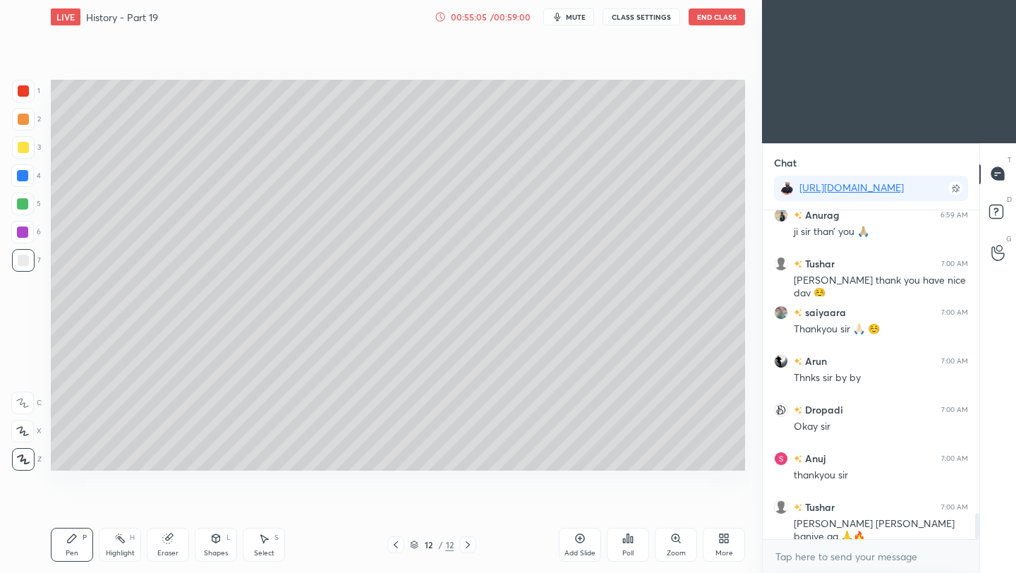
scroll to position [3890, 0]
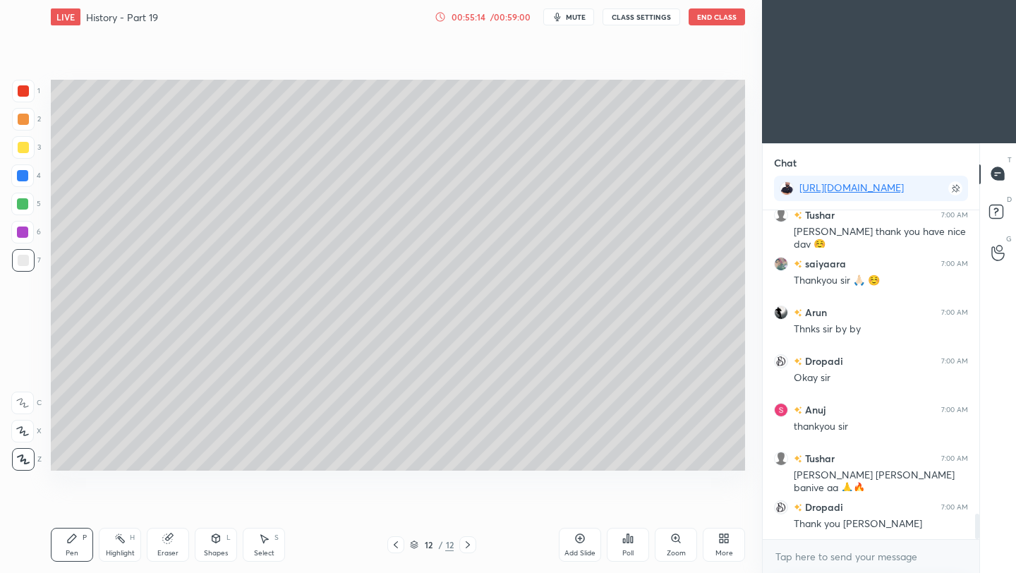
click at [712, 20] on button "End Class" at bounding box center [717, 16] width 56 height 17
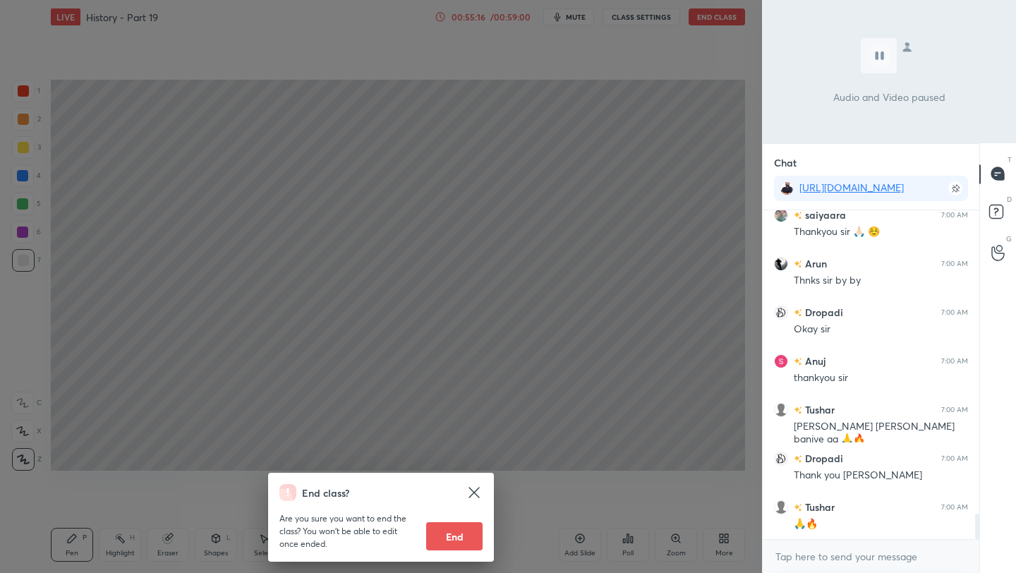
scroll to position [3988, 0]
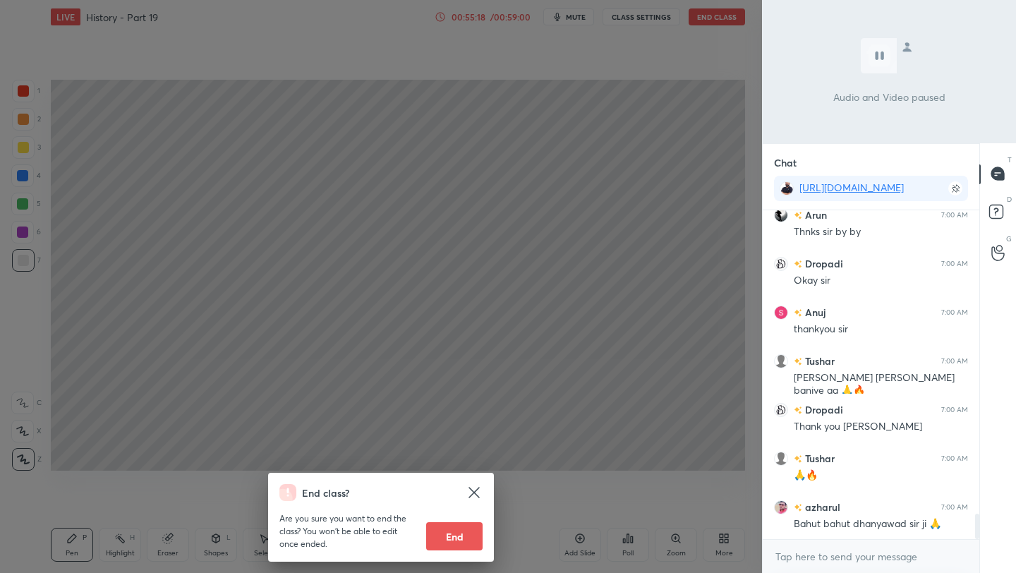
click at [467, 543] on button "End" at bounding box center [454, 536] width 56 height 28
type textarea "x"
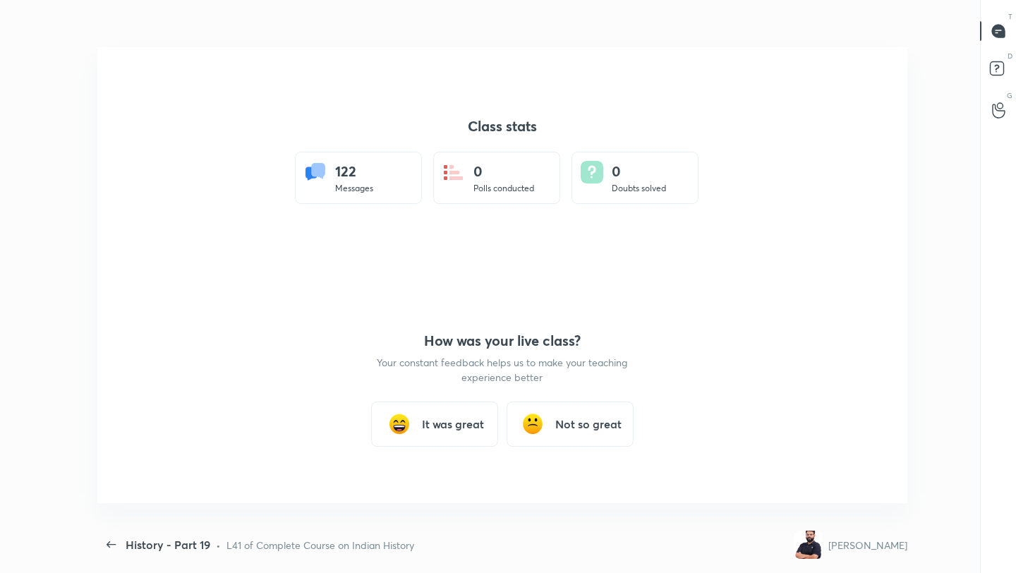
scroll to position [0, 0]
